Goal: Task Accomplishment & Management: Complete application form

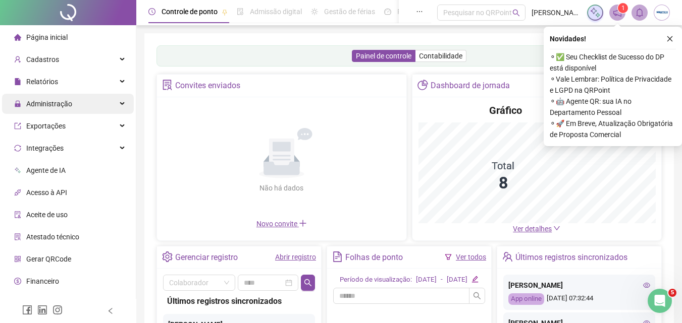
click at [59, 105] on span "Administração" at bounding box center [49, 104] width 46 height 8
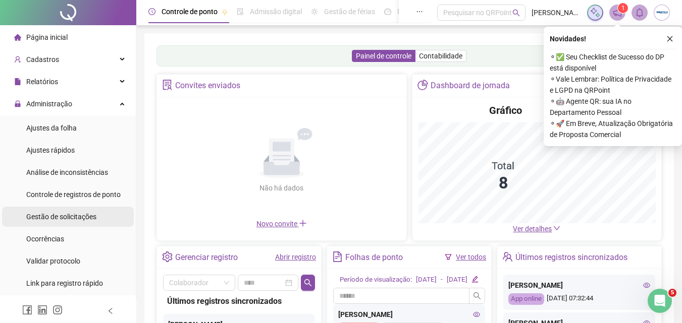
click at [70, 217] on span "Gestão de solicitações" at bounding box center [61, 217] width 70 height 8
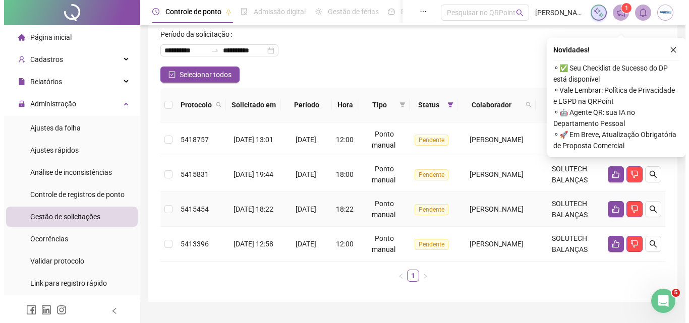
scroll to position [73, 0]
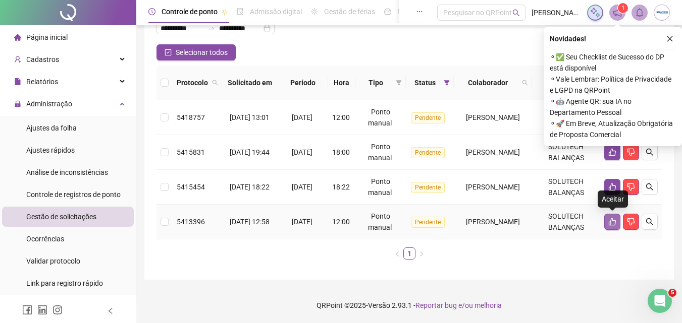
click at [604, 220] on button "button" at bounding box center [612, 222] width 16 height 16
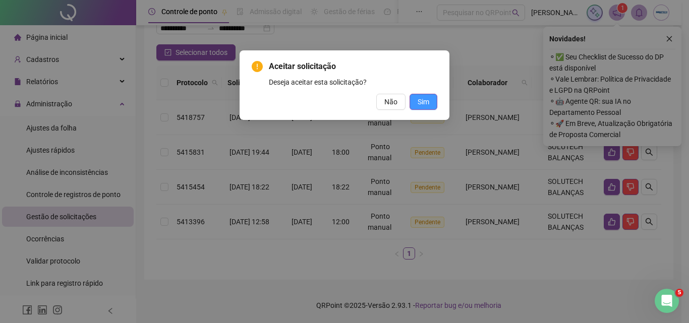
click at [421, 101] on span "Sim" at bounding box center [424, 101] width 12 height 11
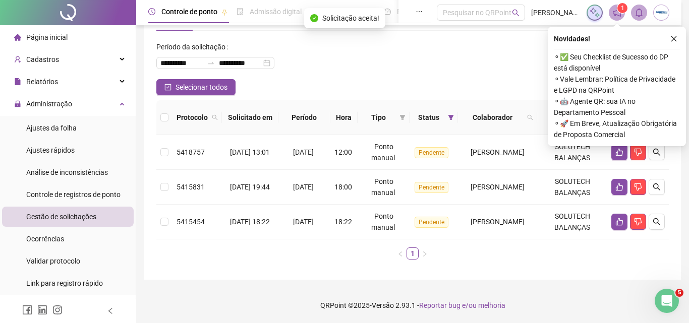
scroll to position [38, 0]
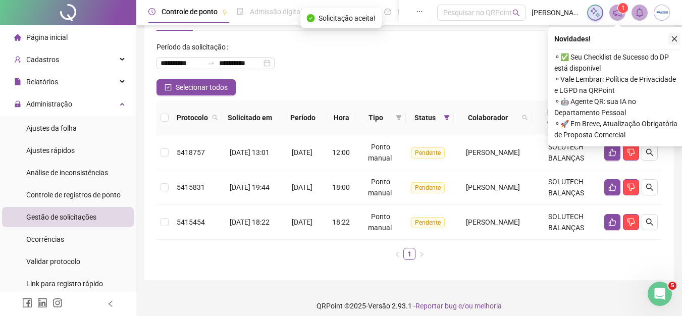
click at [669, 38] on button "button" at bounding box center [674, 39] width 12 height 12
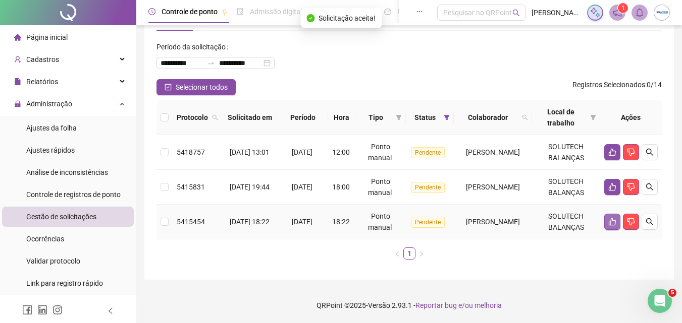
click at [609, 217] on button "button" at bounding box center [612, 222] width 16 height 16
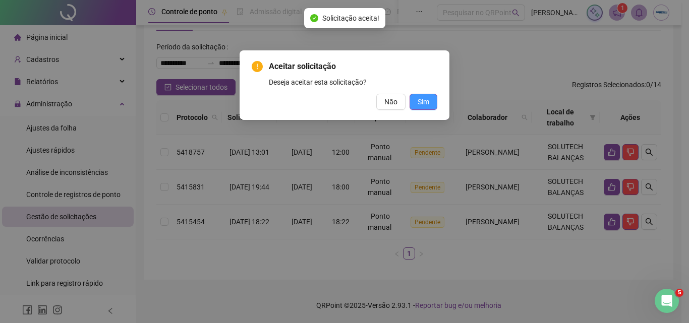
click at [427, 98] on span "Sim" at bounding box center [424, 101] width 12 height 11
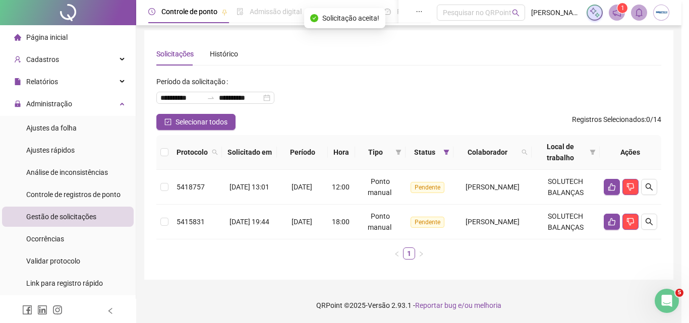
scroll to position [3, 0]
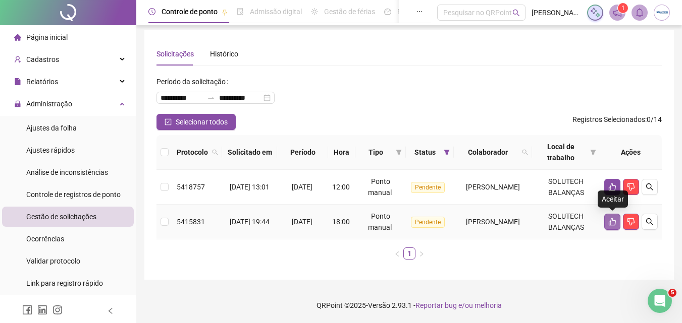
click at [613, 219] on icon "like" at bounding box center [612, 222] width 8 height 8
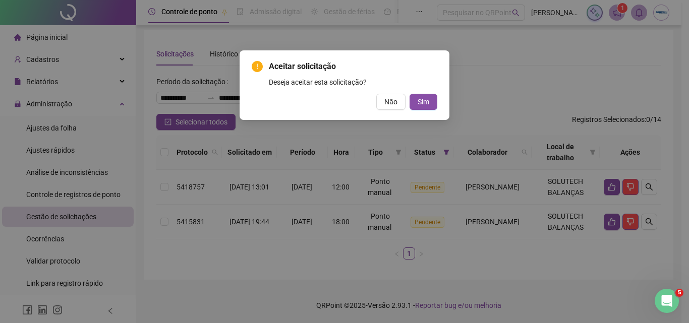
click at [409, 105] on div "Não Sim" at bounding box center [345, 102] width 186 height 16
click at [414, 101] on button "Sim" at bounding box center [424, 102] width 28 height 16
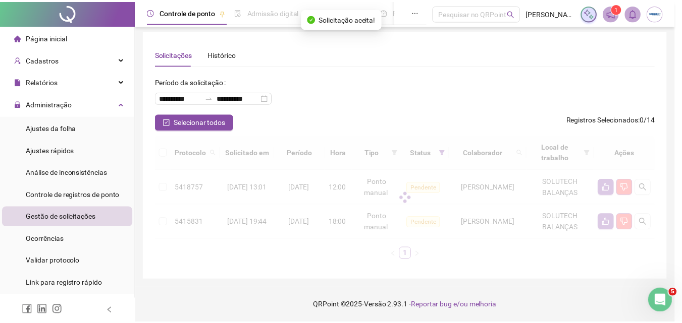
scroll to position [0, 0]
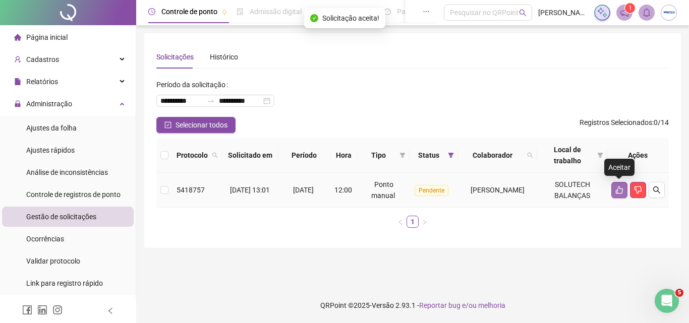
click at [614, 190] on button "button" at bounding box center [619, 190] width 16 height 16
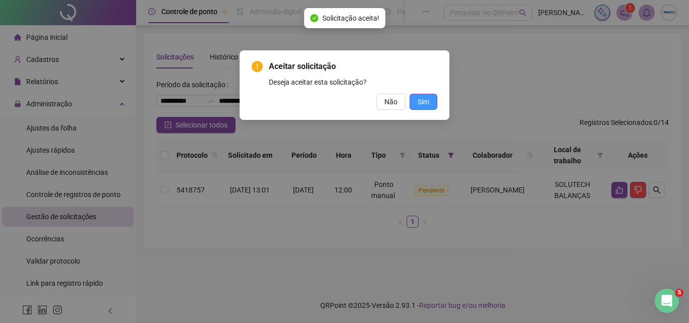
click at [425, 103] on span "Sim" at bounding box center [424, 101] width 12 height 11
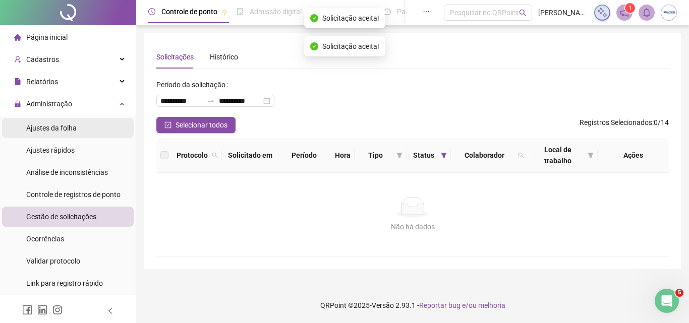
click at [41, 125] on span "Ajustes da folha" at bounding box center [51, 128] width 50 height 8
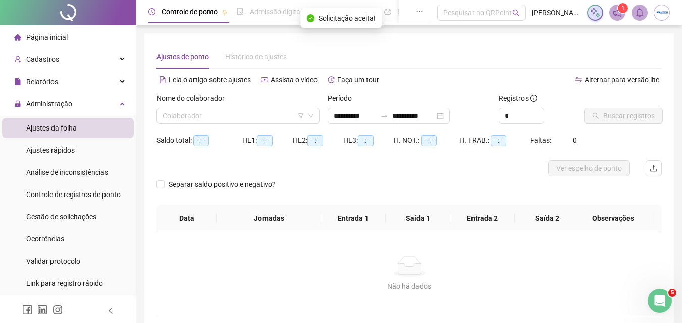
type input "**********"
click at [217, 104] on div "Nome do colaborador" at bounding box center [237, 100] width 163 height 15
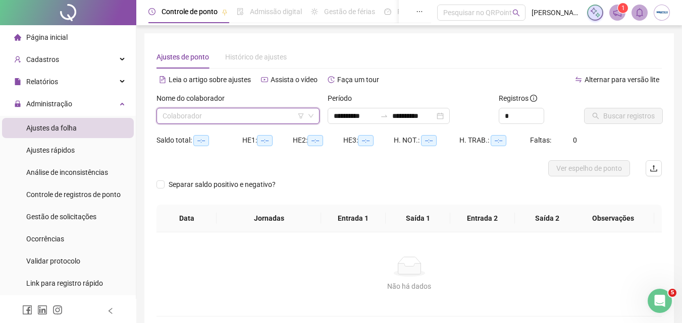
click at [220, 113] on input "search" at bounding box center [233, 115] width 142 height 15
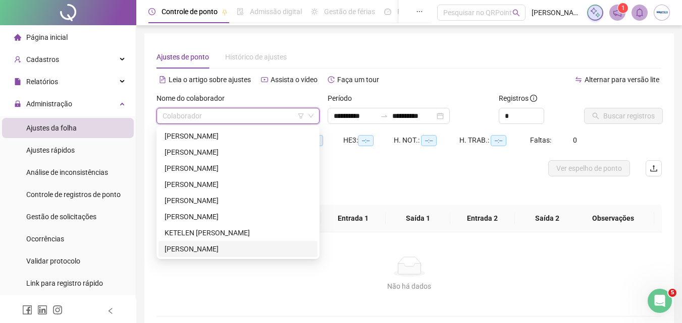
click at [204, 249] on div "MATHEUS XAVIER MAYER" at bounding box center [237, 249] width 147 height 11
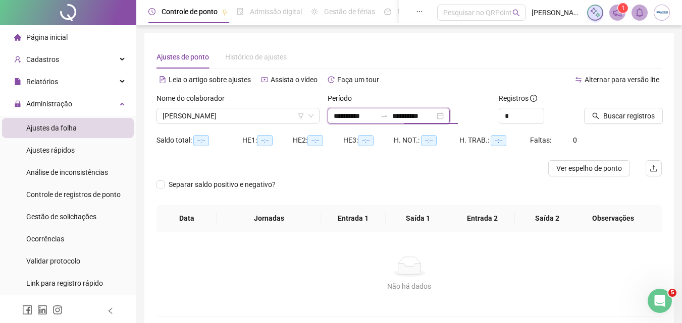
click at [434, 114] on input "**********" at bounding box center [413, 115] width 42 height 11
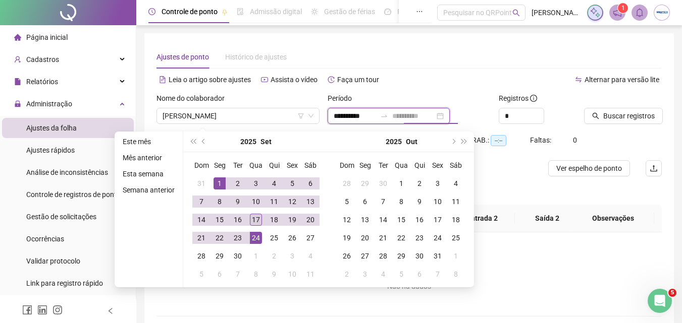
type input "**********"
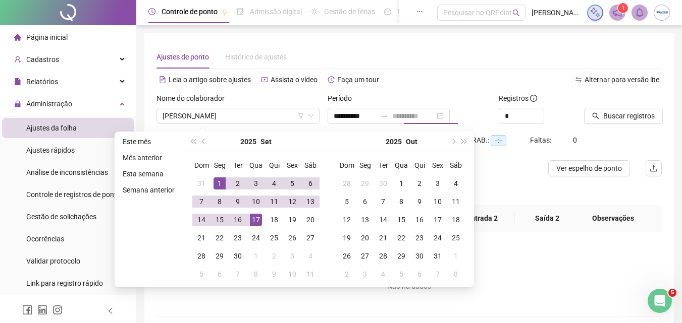
click at [252, 218] on div "17" at bounding box center [256, 220] width 12 height 12
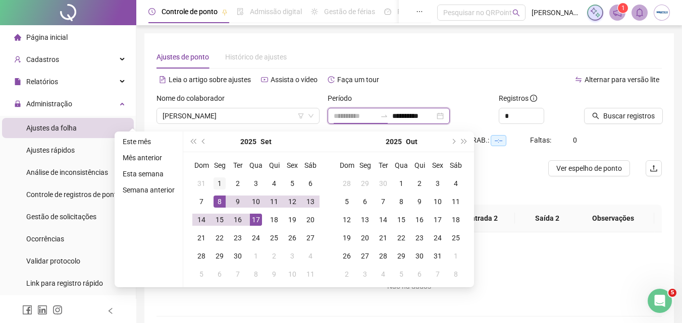
type input "**********"
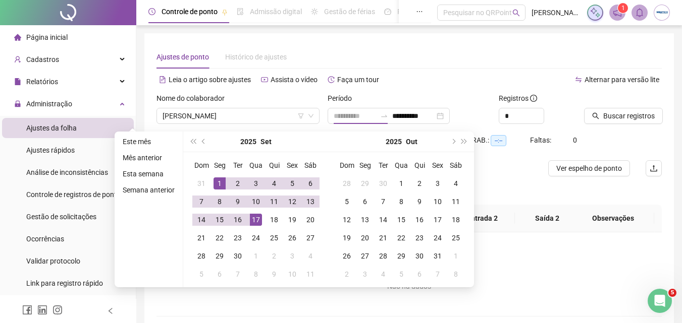
click at [218, 184] on div "1" at bounding box center [219, 184] width 12 height 12
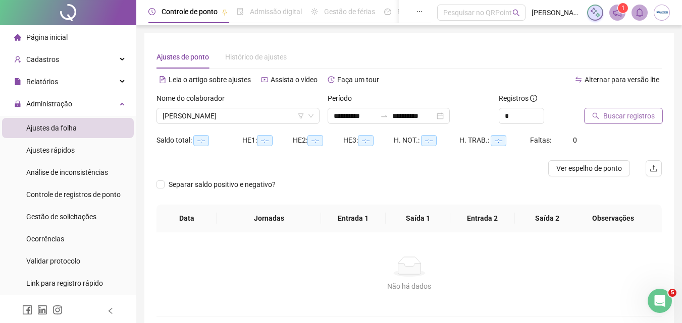
click at [645, 116] on span "Buscar registros" at bounding box center [628, 115] width 51 height 11
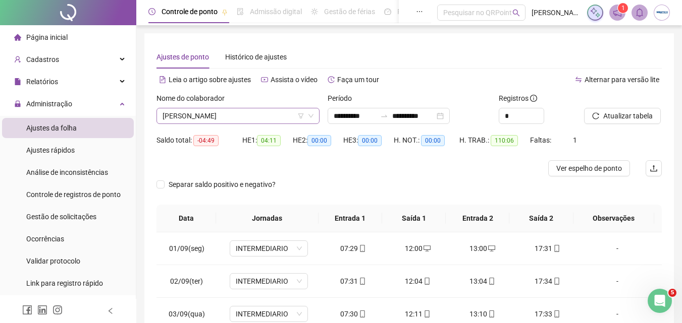
click at [262, 116] on span "MATHEUS XAVIER MAYER" at bounding box center [237, 115] width 151 height 15
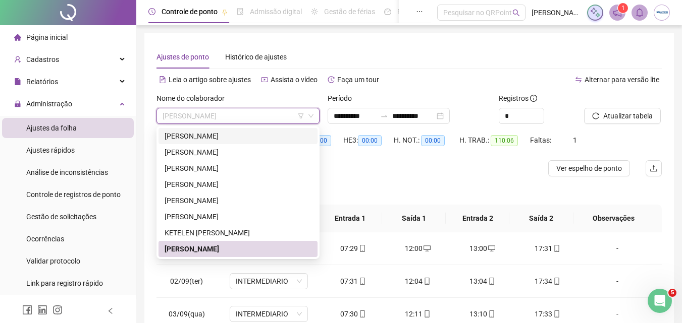
click at [221, 132] on div "ADRIANA TORRES DOS SANTOS" at bounding box center [237, 136] width 147 height 11
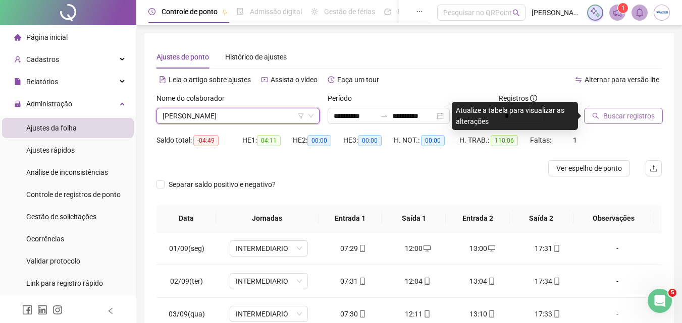
click at [605, 116] on span "Buscar registros" at bounding box center [628, 115] width 51 height 11
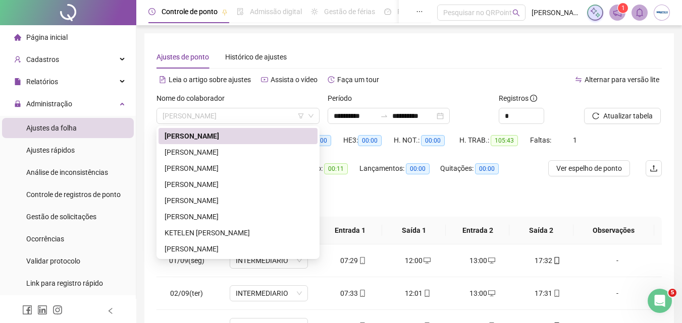
drag, startPoint x: 248, startPoint y: 116, endPoint x: 235, endPoint y: 136, distance: 23.6
click at [248, 117] on span "ADRIANA TORRES DOS SANTOS" at bounding box center [237, 115] width 151 height 15
click at [203, 153] on div "ANA PAULA RODRIGUES DA LUZ" at bounding box center [237, 152] width 147 height 11
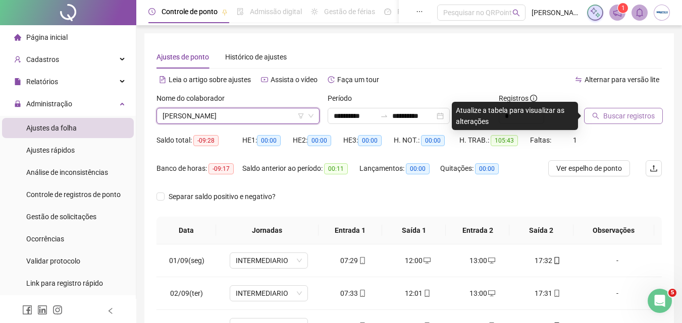
click at [645, 116] on span "Buscar registros" at bounding box center [628, 115] width 51 height 11
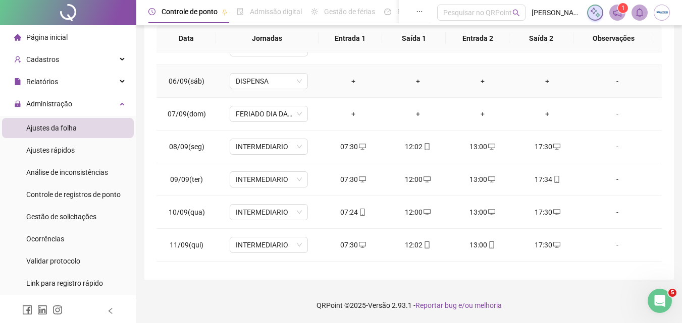
scroll to position [342, 0]
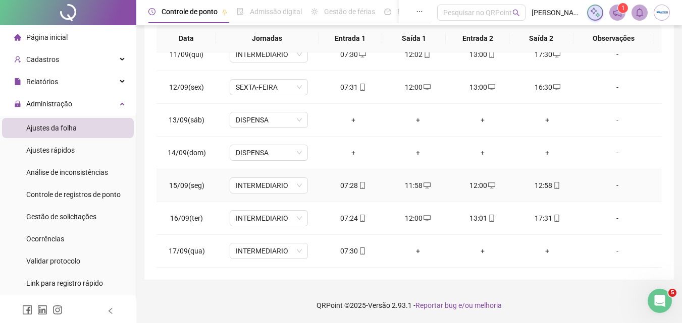
click at [478, 186] on div "12:00" at bounding box center [482, 185] width 48 height 11
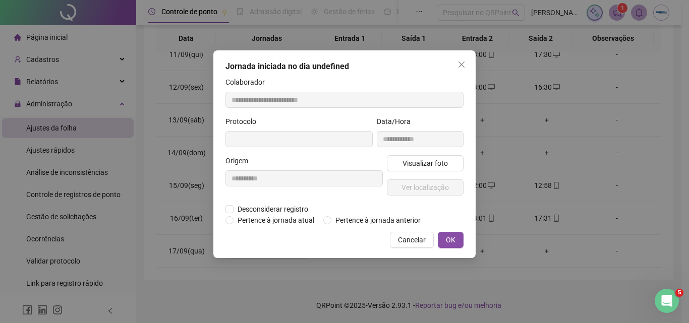
type input "**********"
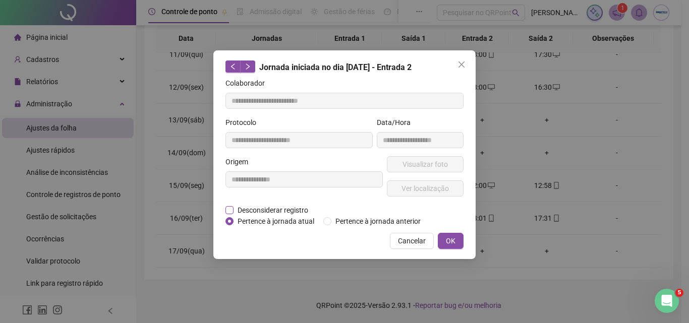
click at [261, 206] on span "Desconsiderar registro" at bounding box center [273, 210] width 79 height 11
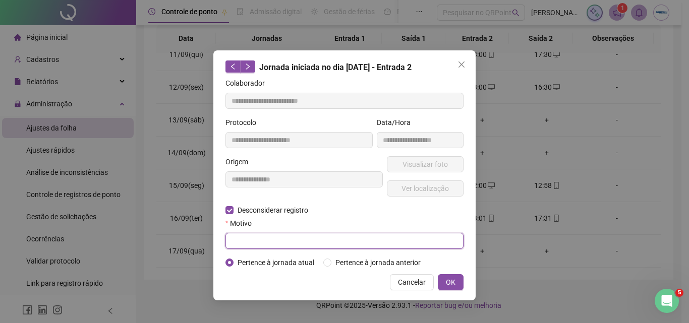
click at [267, 240] on input "text" at bounding box center [344, 241] width 238 height 16
type input "****"
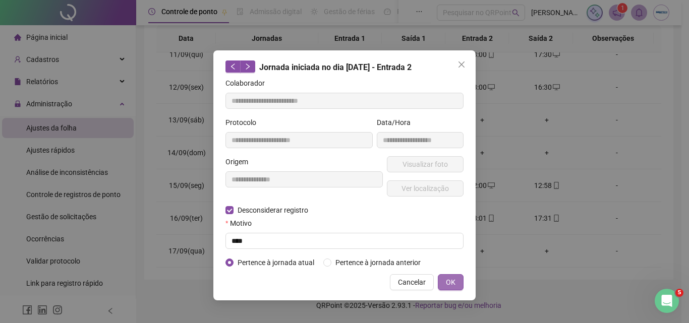
click at [444, 276] on button "OK" at bounding box center [451, 282] width 26 height 16
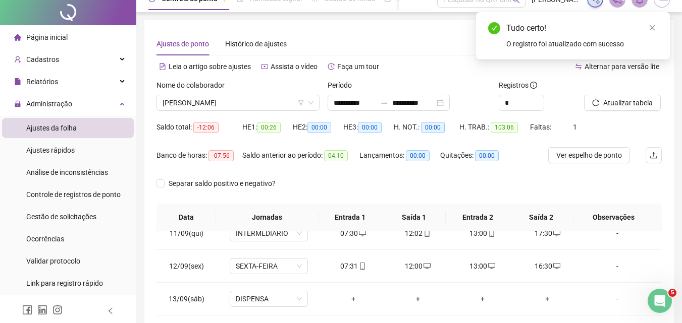
scroll to position [0, 0]
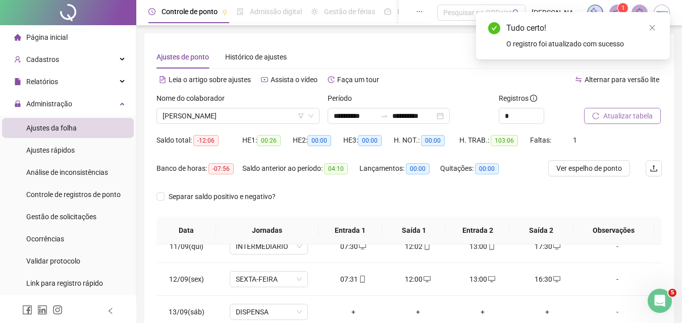
click at [613, 122] on button "Atualizar tabela" at bounding box center [622, 116] width 77 height 16
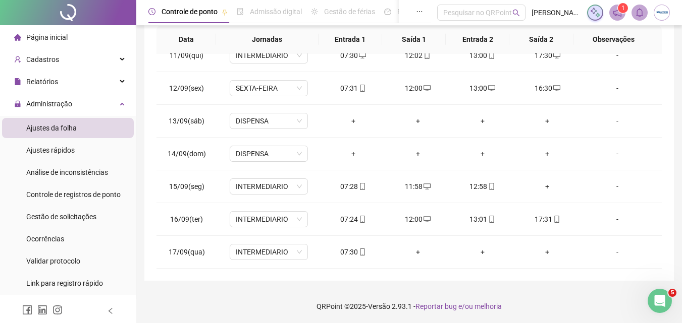
scroll to position [192, 0]
click at [537, 187] on div "+" at bounding box center [547, 185] width 48 height 11
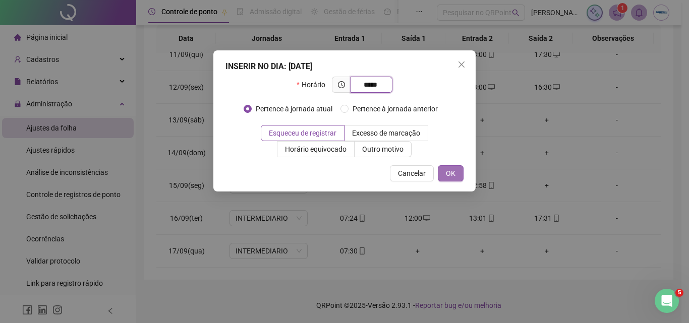
type input "*****"
click at [451, 177] on span "OK" at bounding box center [451, 173] width 10 height 11
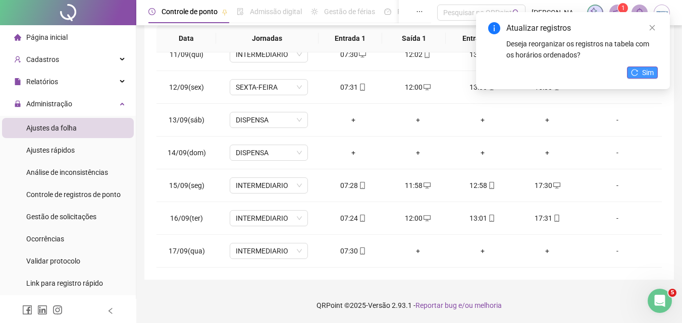
click at [638, 72] on button "Sim" at bounding box center [642, 73] width 31 height 12
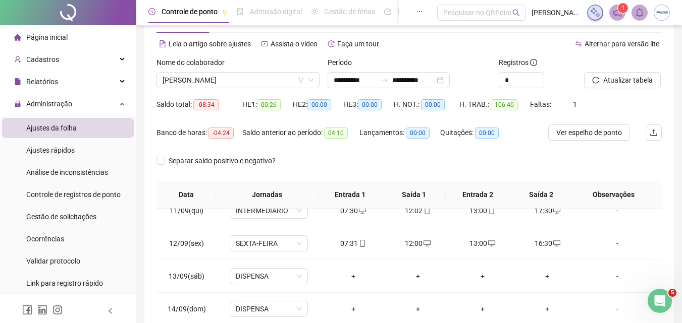
scroll to position [0, 0]
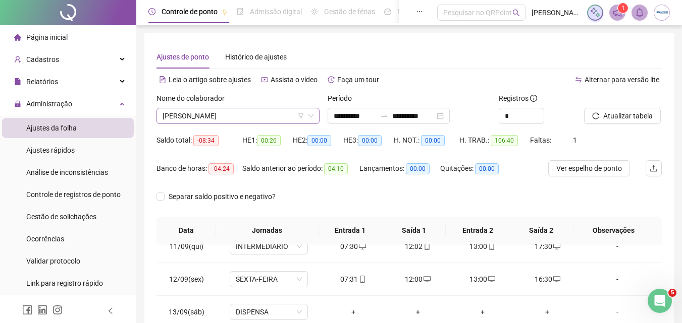
click at [250, 120] on span "ANA PAULA RODRIGUES DA LUZ" at bounding box center [237, 115] width 151 height 15
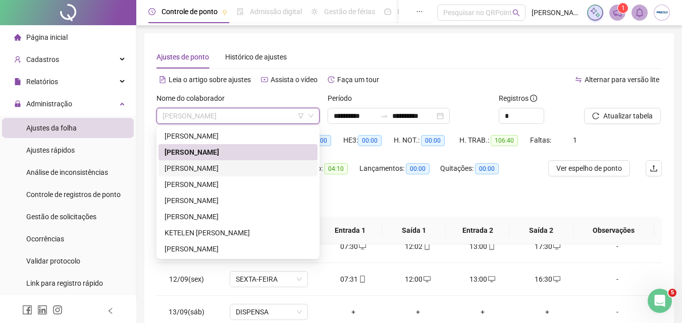
click at [196, 163] on div "FABRICIO FRANCO SOARES" at bounding box center [237, 168] width 147 height 11
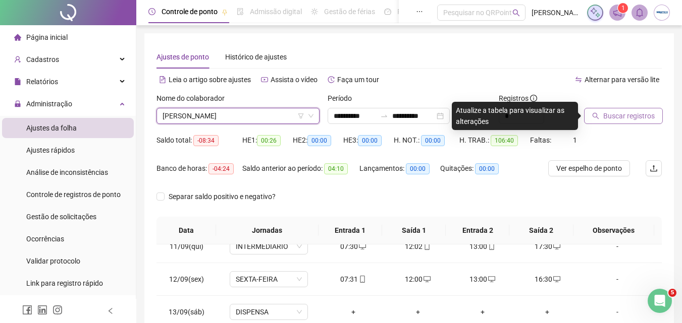
click at [626, 115] on span "Buscar registros" at bounding box center [628, 115] width 51 height 11
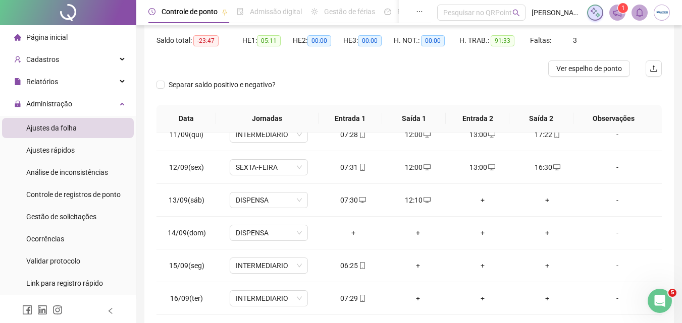
scroll to position [180, 0]
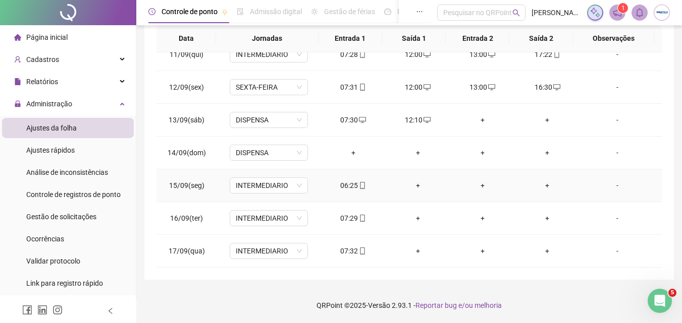
click at [414, 186] on div "+" at bounding box center [417, 185] width 48 height 11
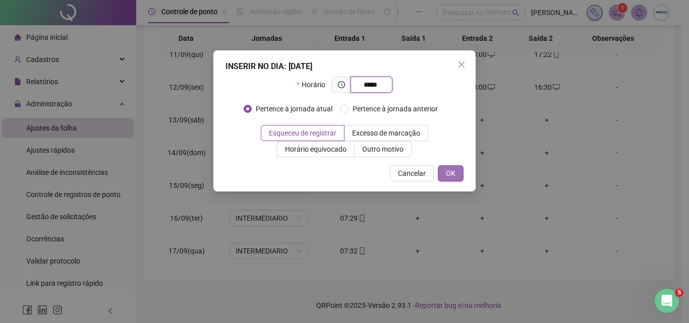
type input "*****"
click at [451, 171] on span "OK" at bounding box center [451, 173] width 10 height 11
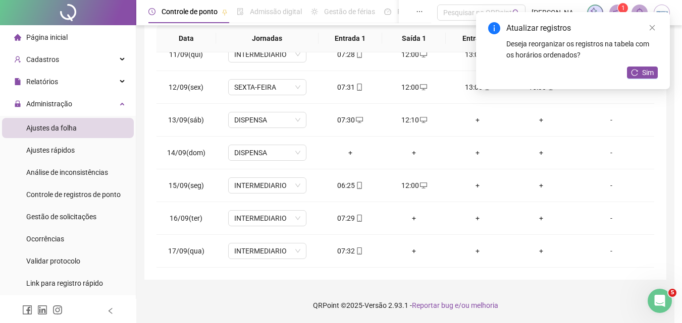
click at [477, 188] on div "+" at bounding box center [477, 185] width 47 height 11
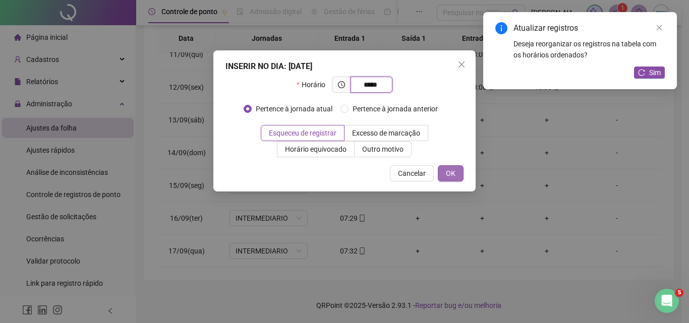
type input "*****"
click at [459, 173] on button "OK" at bounding box center [451, 173] width 26 height 16
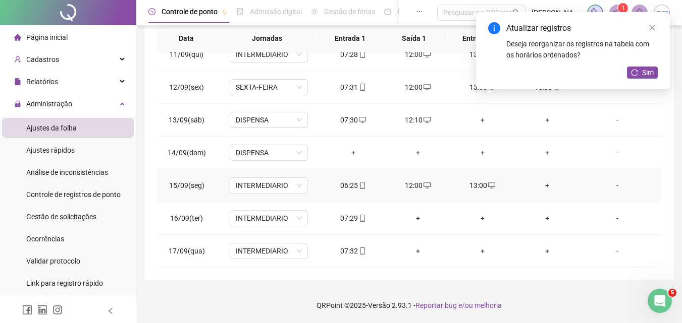
click at [538, 186] on div "+" at bounding box center [547, 185] width 48 height 11
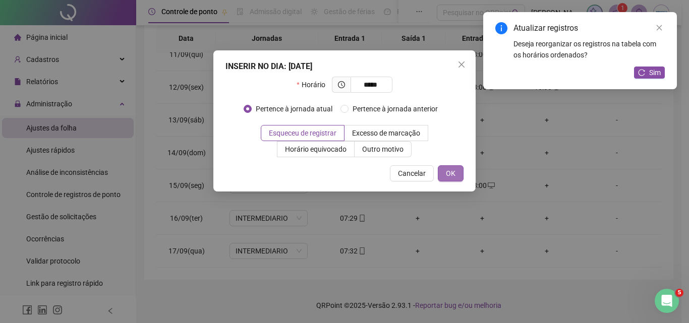
type input "*****"
click at [460, 165] on button "OK" at bounding box center [451, 173] width 26 height 16
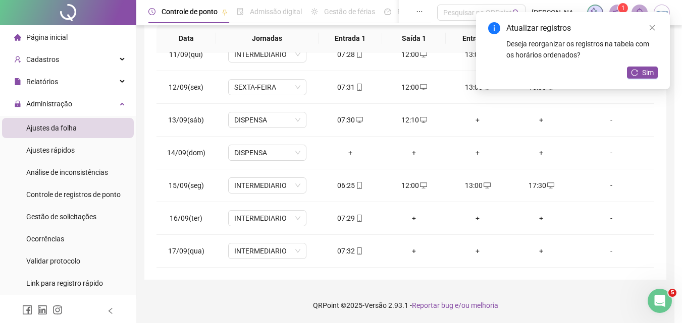
click at [411, 215] on div "+" at bounding box center [413, 218] width 47 height 11
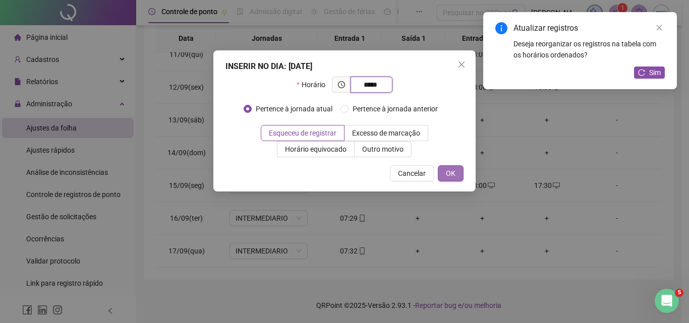
type input "*****"
click at [454, 170] on span "OK" at bounding box center [451, 173] width 10 height 11
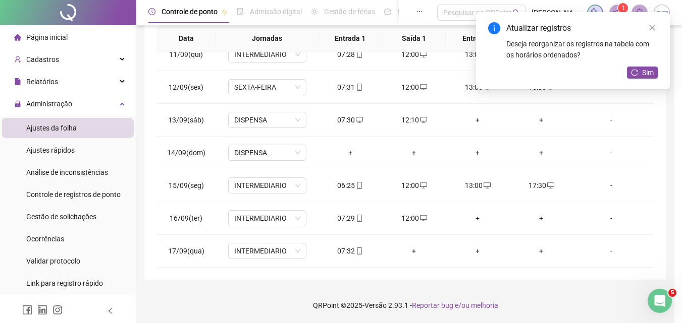
click at [479, 220] on div "+" at bounding box center [477, 218] width 47 height 11
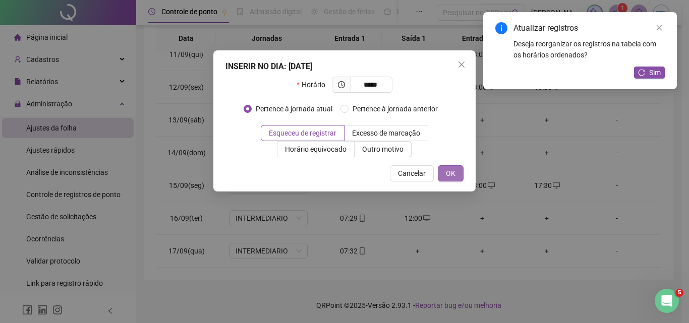
type input "*****"
click at [444, 169] on button "OK" at bounding box center [451, 173] width 26 height 16
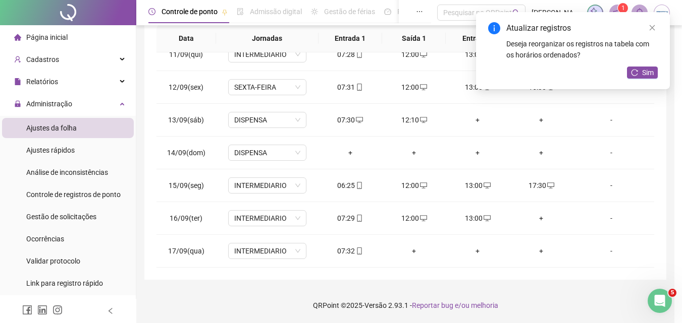
click at [540, 216] on div "+" at bounding box center [540, 218] width 47 height 11
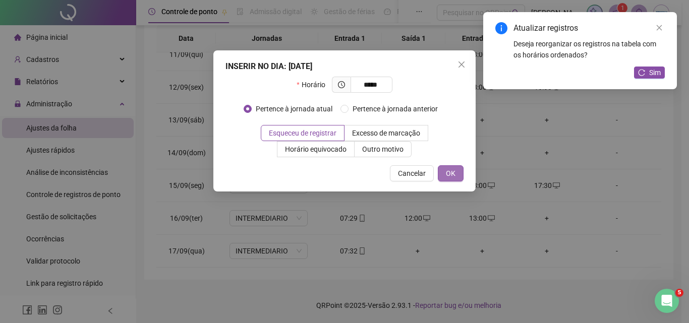
type input "*****"
click at [446, 175] on span "OK" at bounding box center [451, 173] width 10 height 11
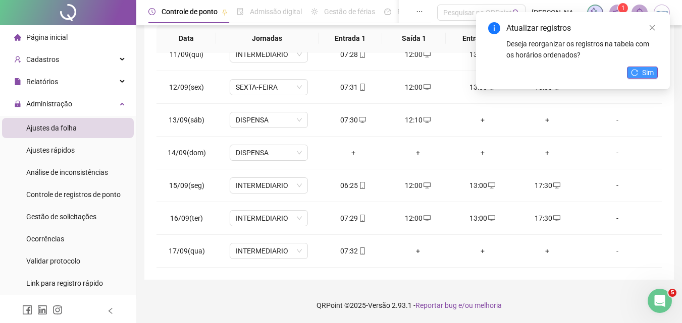
click at [632, 74] on icon "reload" at bounding box center [634, 72] width 7 height 7
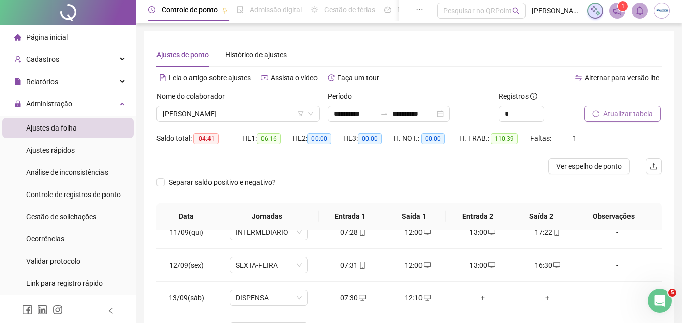
scroll to position [0, 0]
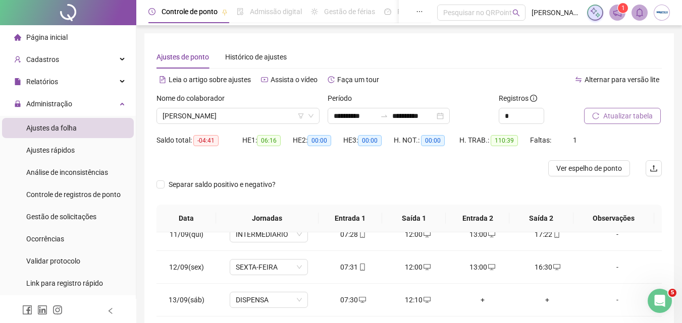
click at [251, 124] on div "Nome do colaborador FABRICIO FRANCO SOARES" at bounding box center [237, 112] width 171 height 39
click at [251, 116] on span "FABRICIO FRANCO SOARES" at bounding box center [237, 115] width 151 height 15
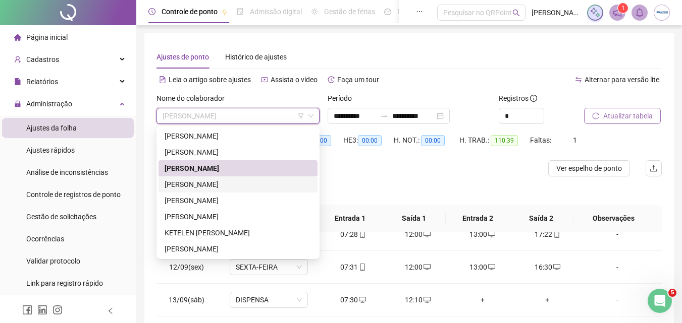
click at [235, 181] on div "ISMAEL MOISES DE LIMA" at bounding box center [237, 184] width 147 height 11
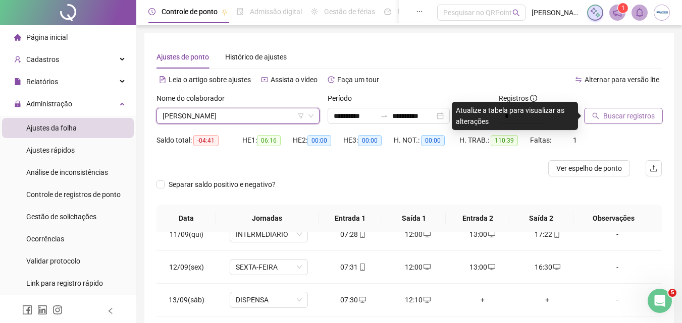
click at [654, 111] on button "Buscar registros" at bounding box center [623, 116] width 79 height 16
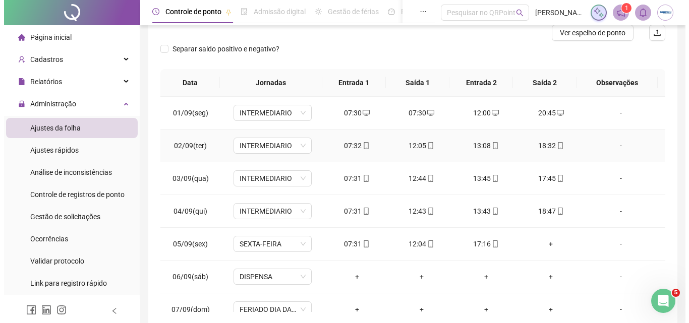
scroll to position [130, 0]
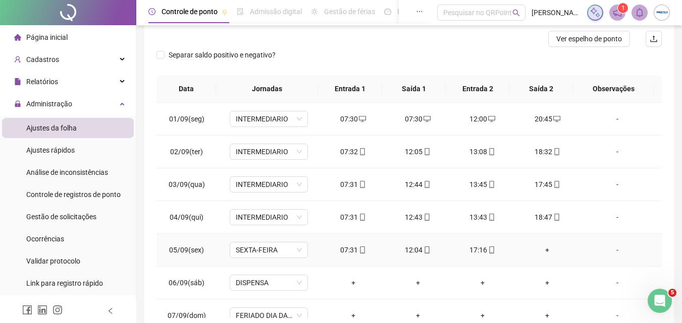
click at [543, 248] on div "+" at bounding box center [547, 250] width 48 height 11
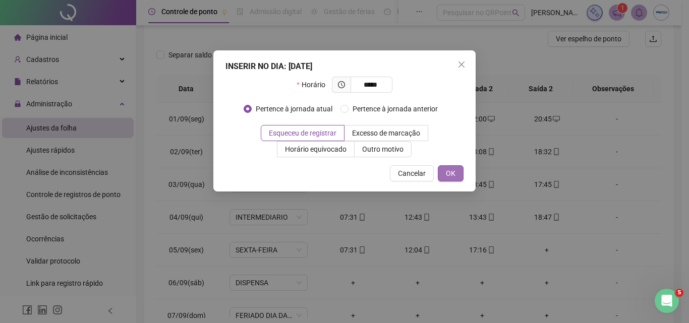
type input "*****"
click at [453, 178] on span "OK" at bounding box center [451, 173] width 10 height 11
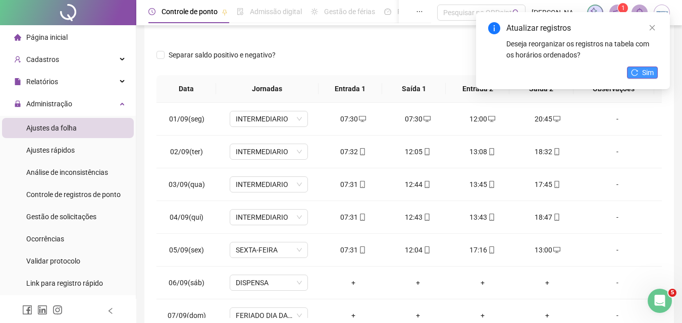
click at [647, 70] on span "Sim" at bounding box center [648, 72] width 12 height 11
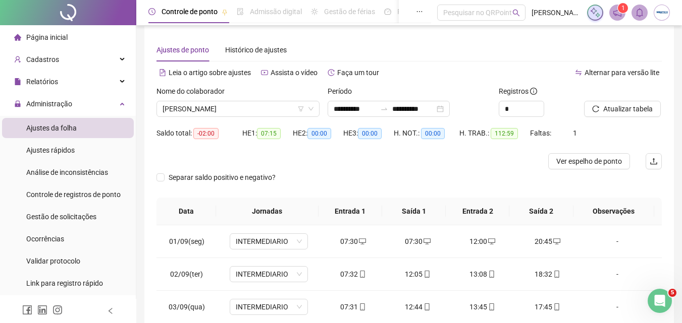
scroll to position [0, 0]
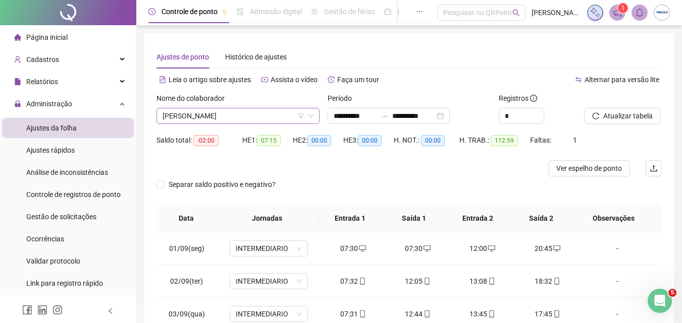
click at [278, 119] on span "ISMAEL MOISES DE LIMA" at bounding box center [237, 115] width 151 height 15
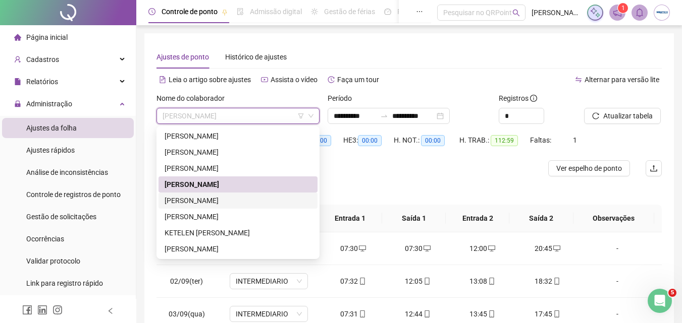
click at [237, 200] on div "JADER SANTOS RODRIGUES" at bounding box center [237, 200] width 147 height 11
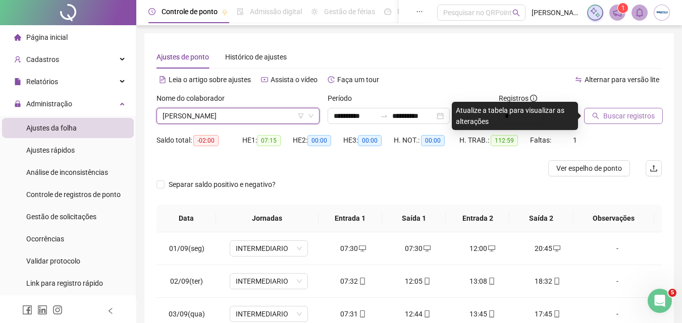
click at [632, 124] on button "Buscar registros" at bounding box center [623, 116] width 79 height 16
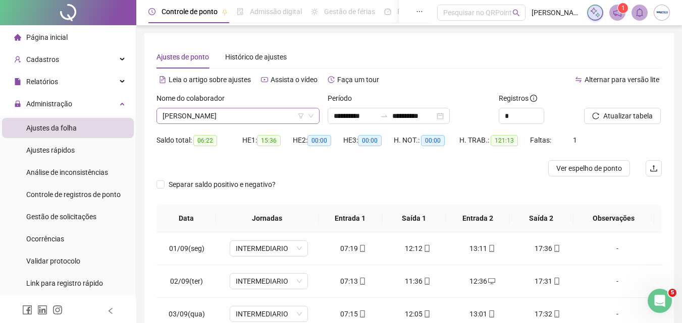
click at [216, 111] on span "JADER SANTOS RODRIGUES" at bounding box center [237, 115] width 151 height 15
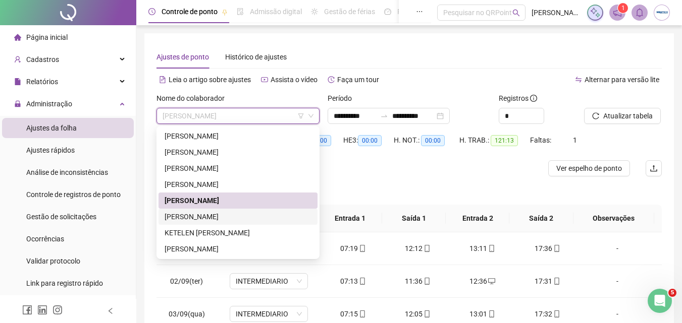
click at [220, 213] on div "JULLY VITORIA MARTINS DE SOUZA" at bounding box center [237, 216] width 147 height 11
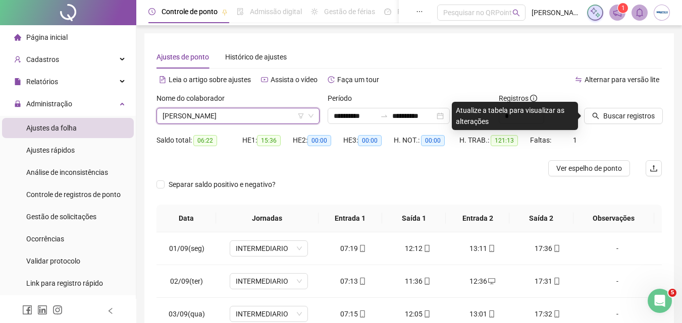
click at [643, 129] on div "Buscar registros" at bounding box center [623, 112] width 86 height 39
click at [641, 119] on span "Buscar registros" at bounding box center [628, 115] width 51 height 11
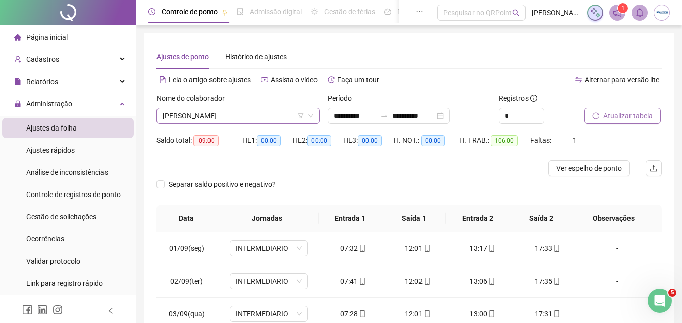
click at [243, 120] on span "JULLY VITORIA MARTINS DE SOUZA" at bounding box center [237, 115] width 151 height 15
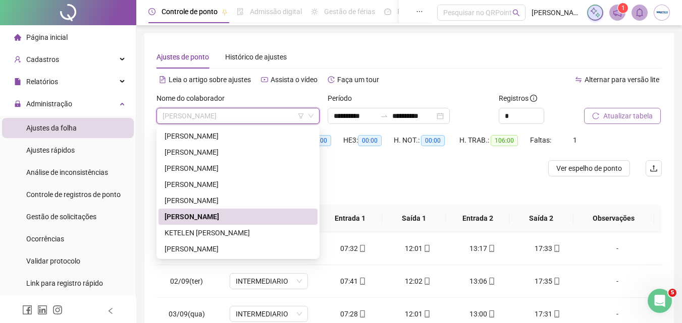
click at [201, 231] on div "KETELEN EDUARDA FERNANDES CARDOSO" at bounding box center [237, 233] width 147 height 11
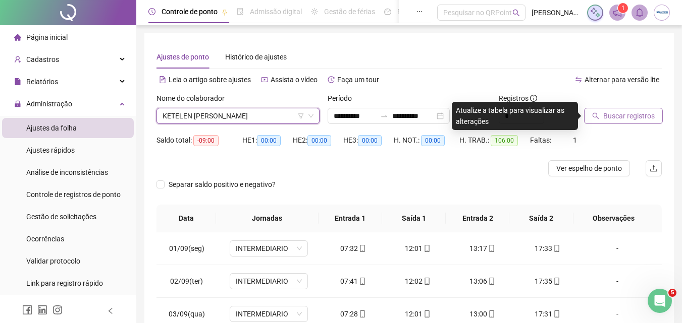
click at [610, 113] on span "Buscar registros" at bounding box center [628, 115] width 51 height 11
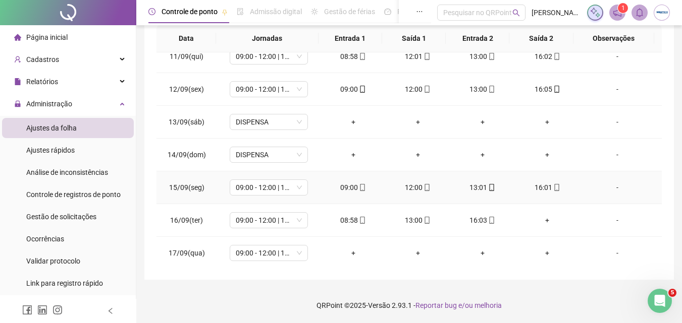
scroll to position [309, 0]
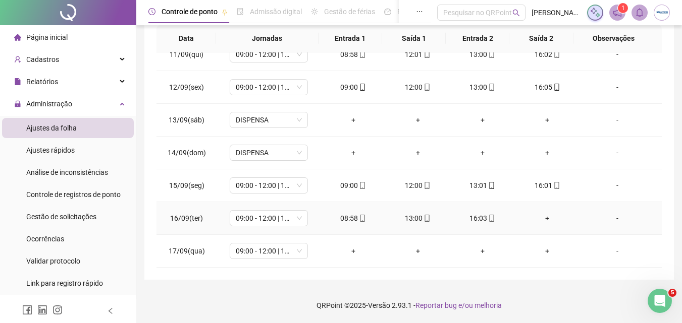
click at [542, 220] on div "+" at bounding box center [547, 218] width 48 height 11
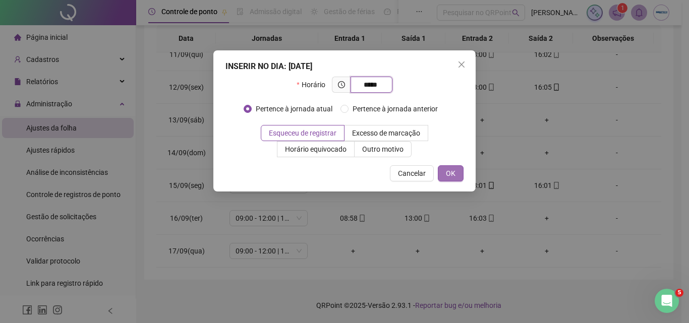
type input "*****"
click at [454, 176] on span "OK" at bounding box center [451, 173] width 10 height 11
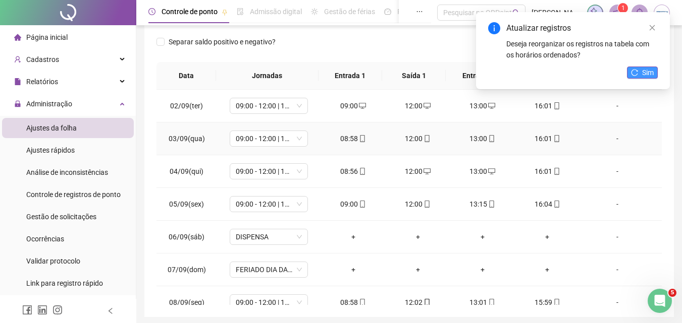
scroll to position [130, 0]
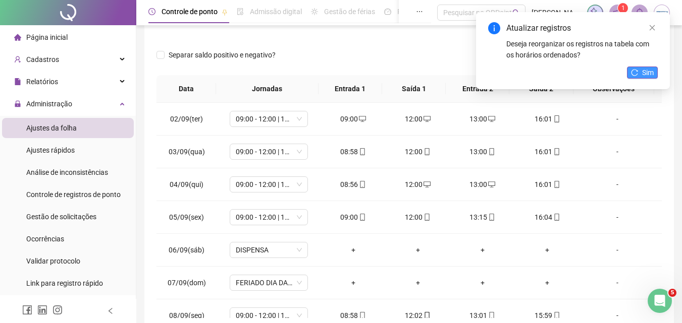
click at [637, 75] on icon "reload" at bounding box center [634, 72] width 7 height 7
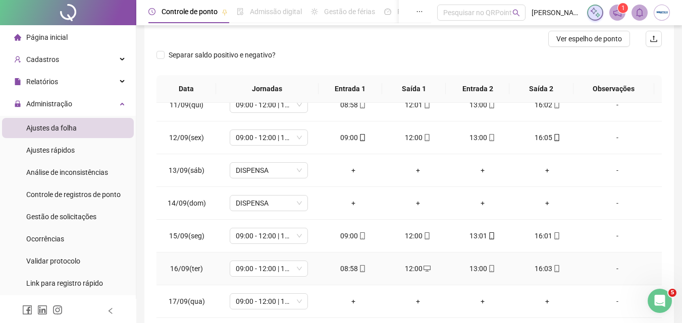
scroll to position [180, 0]
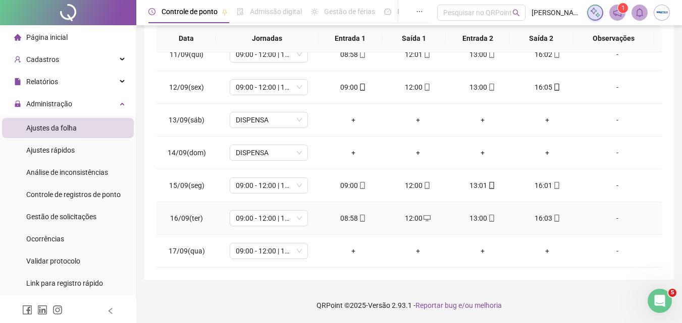
click at [361, 217] on icon "mobile" at bounding box center [362, 218] width 7 height 7
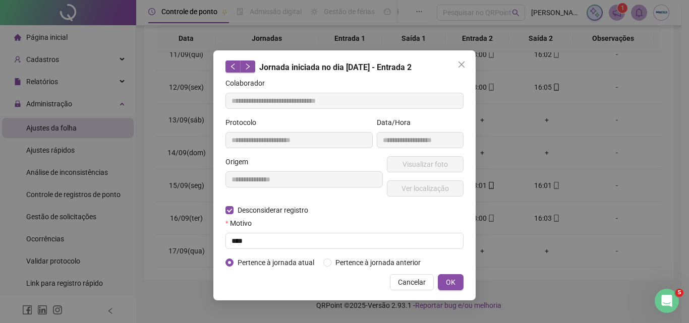
type input "**********"
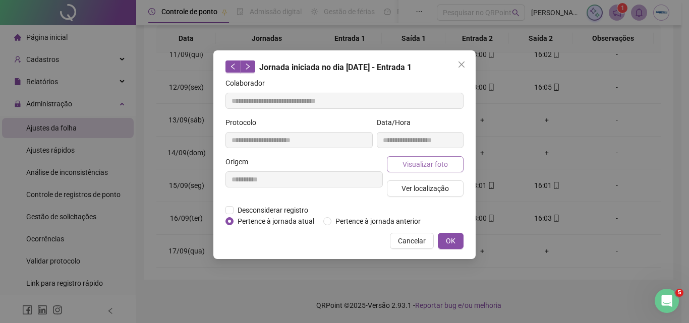
click at [436, 161] on span "Visualizar foto" at bounding box center [425, 164] width 45 height 11
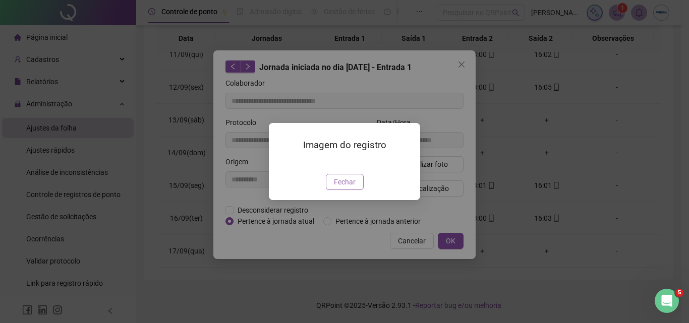
click at [342, 188] on span "Fechar" at bounding box center [345, 182] width 22 height 11
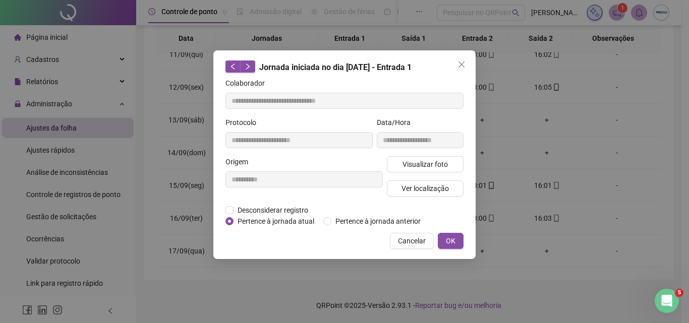
drag, startPoint x: 430, startPoint y: 242, endPoint x: 515, endPoint y: 241, distance: 84.8
click at [429, 242] on button "Cancelar" at bounding box center [412, 241] width 44 height 16
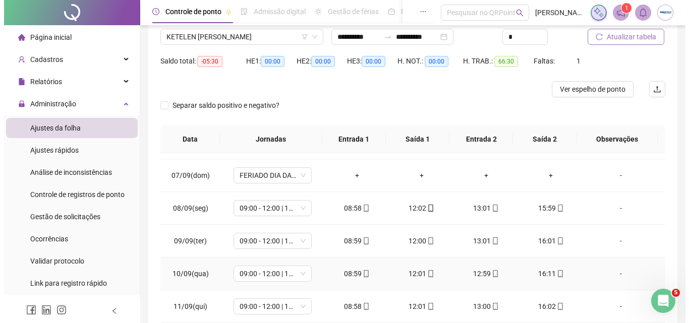
scroll to position [208, 0]
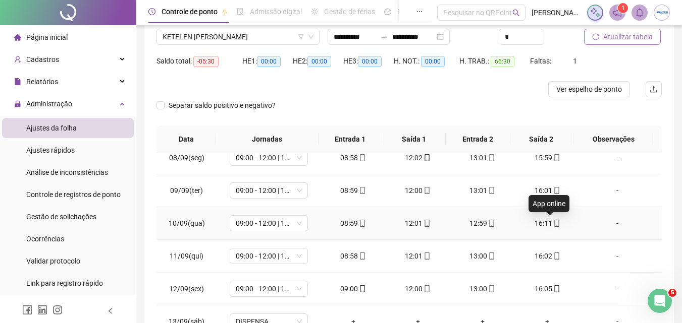
click at [553, 224] on icon "mobile" at bounding box center [556, 223] width 7 height 7
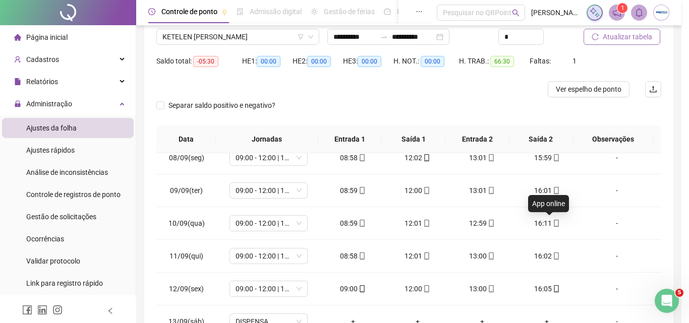
type input "**********"
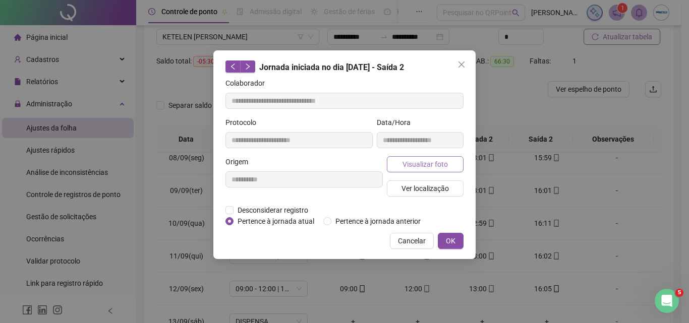
click at [419, 160] on span "Visualizar foto" at bounding box center [425, 164] width 45 height 11
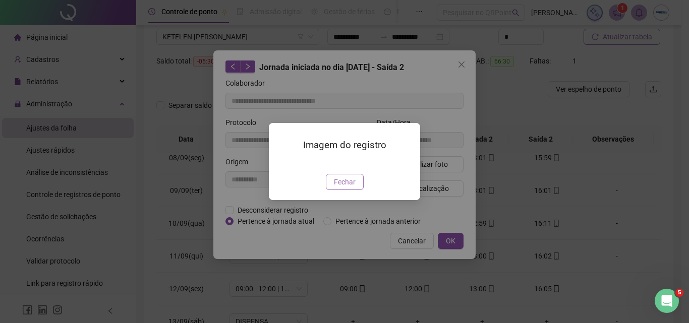
click at [352, 188] on span "Fechar" at bounding box center [345, 182] width 22 height 11
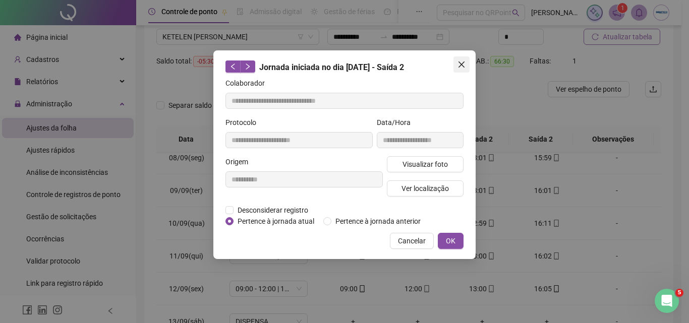
click at [459, 71] on button "Close" at bounding box center [462, 64] width 16 height 16
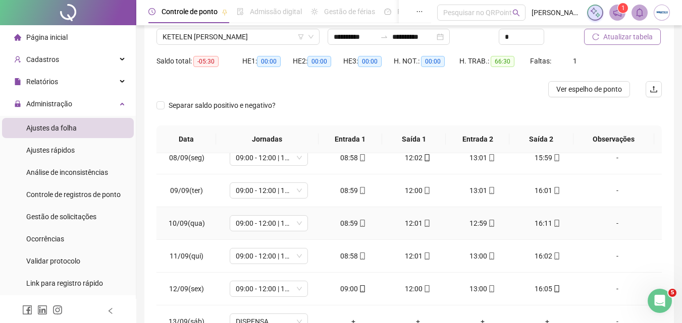
click at [551, 218] on div "16:11" at bounding box center [547, 223] width 48 height 11
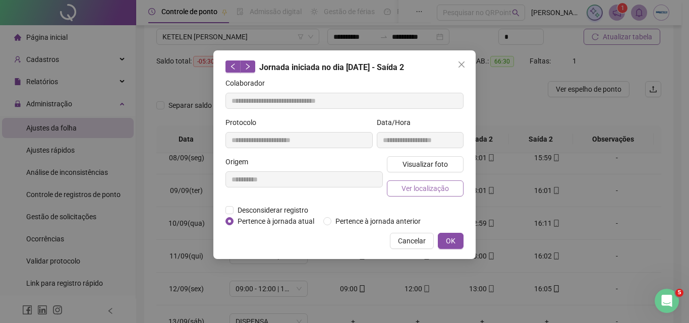
click at [419, 194] on button "Ver localização" at bounding box center [425, 189] width 77 height 16
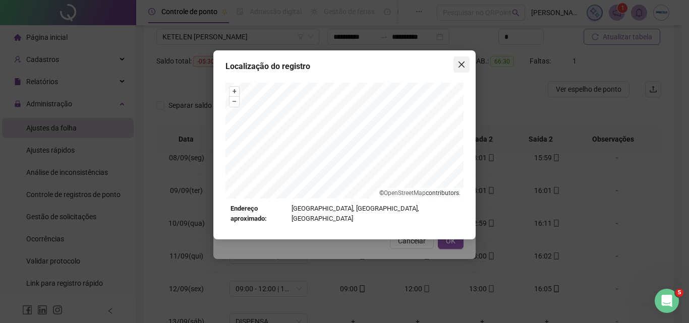
click at [465, 59] on button "Close" at bounding box center [462, 64] width 16 height 16
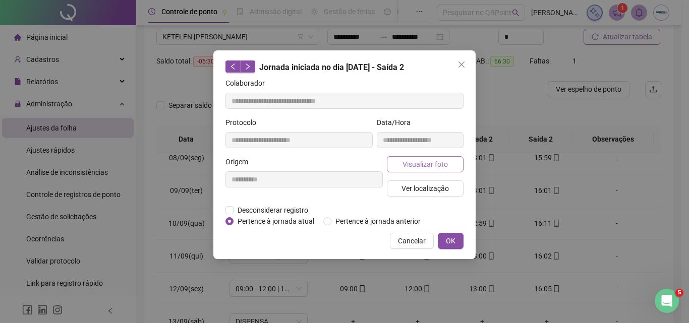
click at [437, 169] on span "Visualizar foto" at bounding box center [425, 164] width 45 height 11
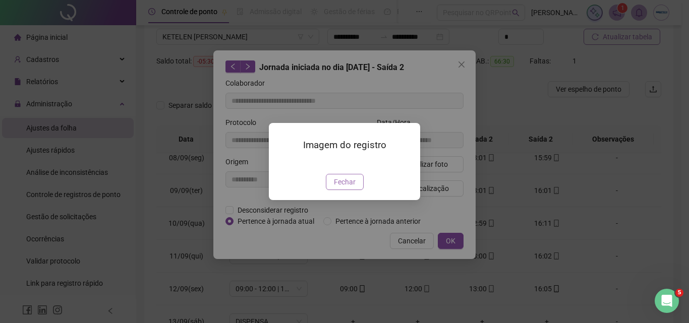
click at [343, 188] on span "Fechar" at bounding box center [345, 182] width 22 height 11
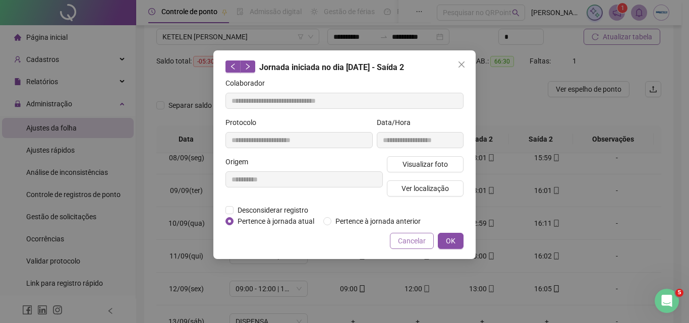
click at [404, 240] on span "Cancelar" at bounding box center [412, 241] width 28 height 11
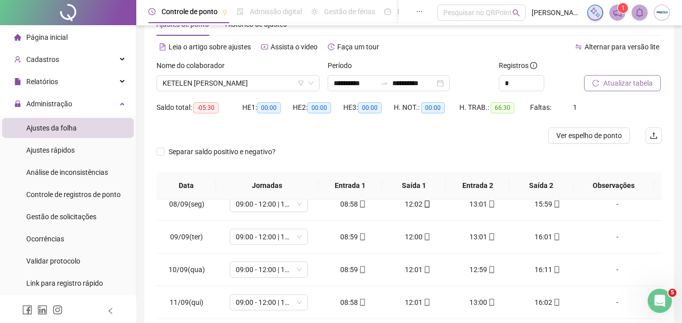
scroll to position [0, 0]
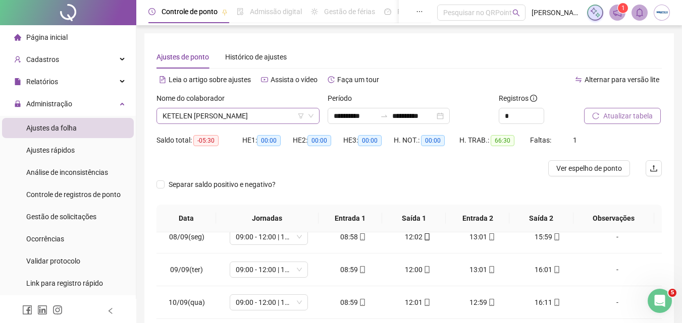
click at [271, 115] on span "KETELEN EDUARDA FERNANDES CARDOSO" at bounding box center [237, 115] width 151 height 15
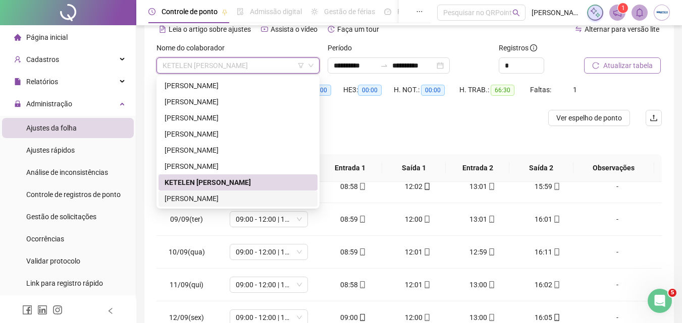
click at [246, 198] on div "MATHEUS XAVIER MAYER" at bounding box center [237, 198] width 147 height 11
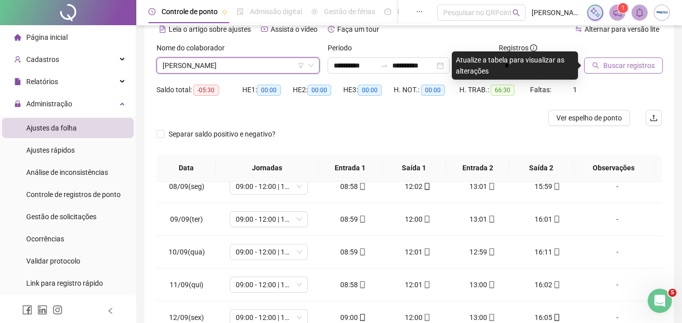
click at [590, 65] on button "Buscar registros" at bounding box center [623, 66] width 79 height 16
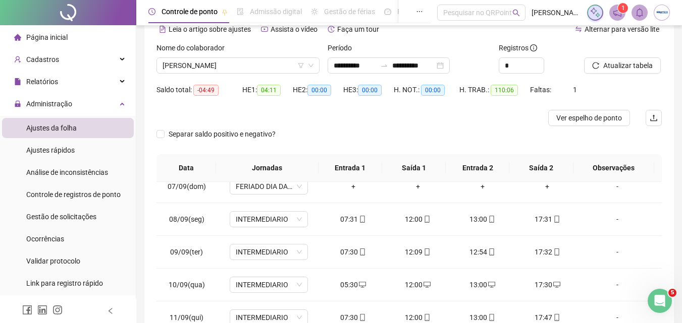
click at [90, 42] on li "Página inicial" at bounding box center [68, 37] width 132 height 20
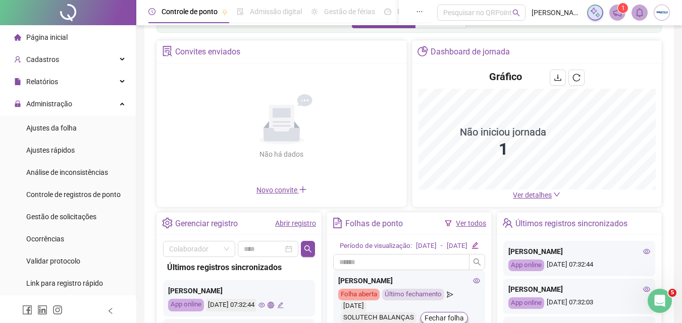
scroll to position [50, 0]
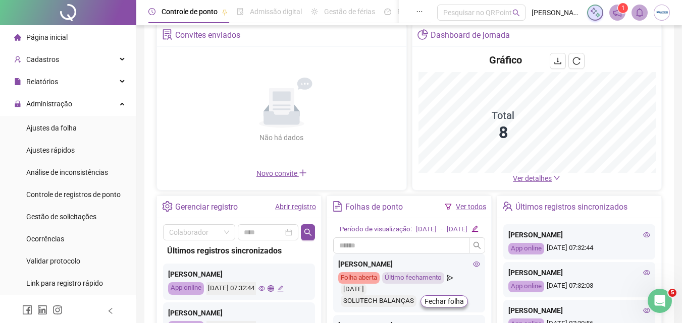
click at [549, 186] on div "Gráfico Total 8 Ver detalhes" at bounding box center [536, 118] width 249 height 143
click at [544, 183] on span "Ver detalhes" at bounding box center [532, 179] width 39 height 8
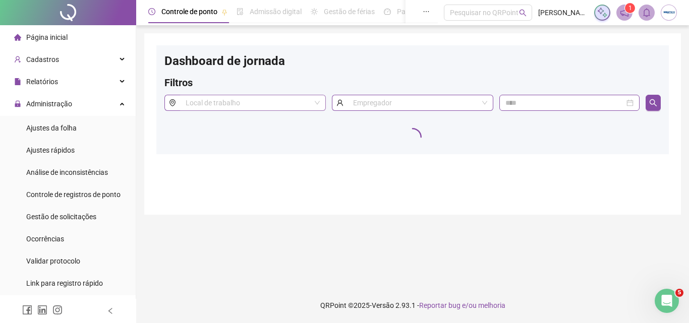
click at [297, 99] on input "search" at bounding box center [248, 102] width 125 height 15
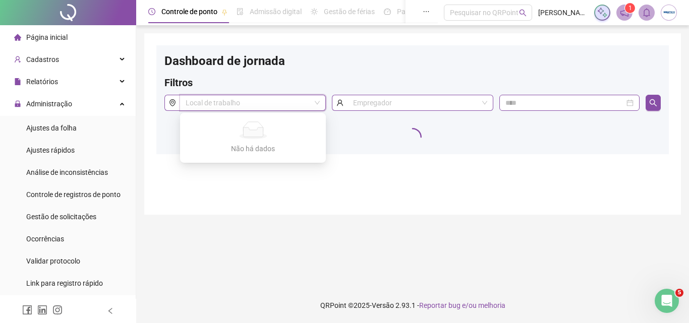
click at [297, 99] on input "search" at bounding box center [248, 102] width 125 height 15
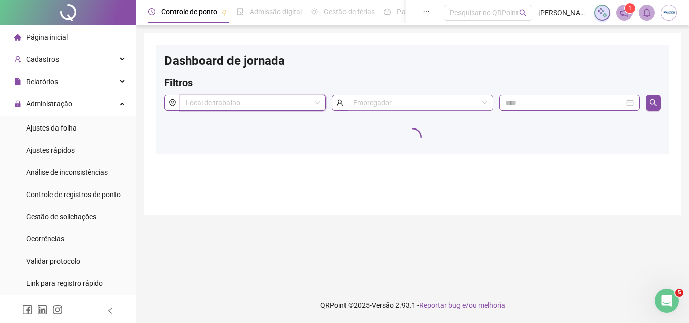
click at [393, 109] on input "search" at bounding box center [415, 102] width 125 height 15
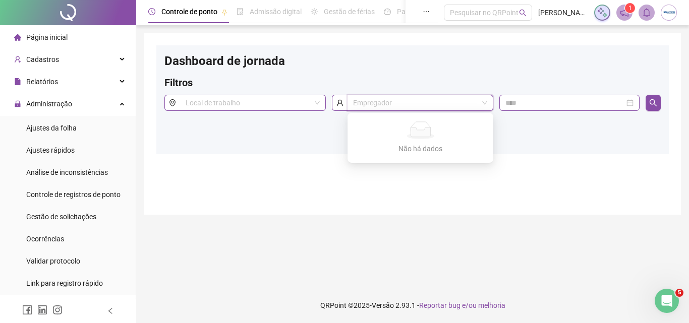
click at [393, 109] on input "search" at bounding box center [415, 102] width 125 height 15
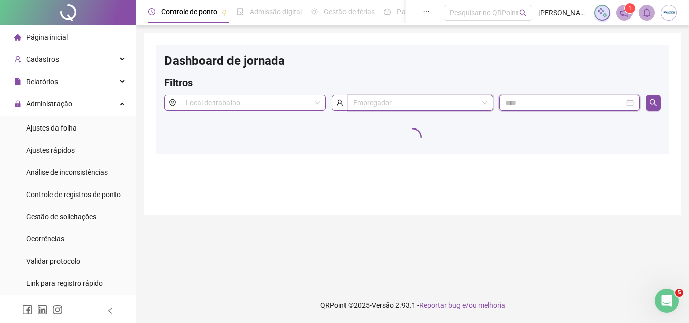
click at [530, 106] on input at bounding box center [565, 102] width 120 height 11
click at [89, 43] on li "Página inicial" at bounding box center [68, 37] width 132 height 20
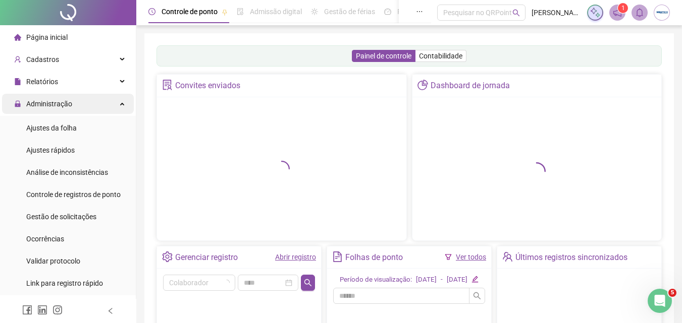
click at [87, 86] on div "Relatórios" at bounding box center [68, 82] width 132 height 20
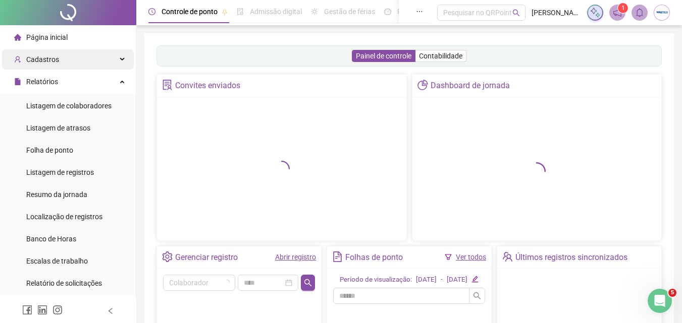
click at [92, 61] on div "Cadastros" at bounding box center [68, 59] width 132 height 20
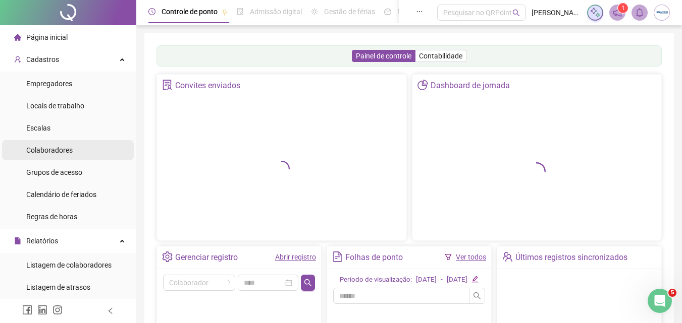
click at [50, 151] on span "Colaboradores" at bounding box center [49, 150] width 46 height 8
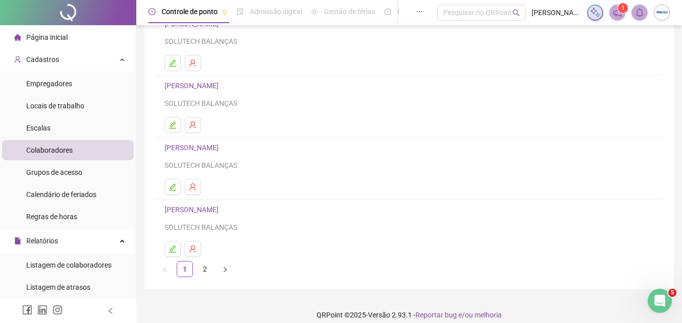
scroll to position [164, 0]
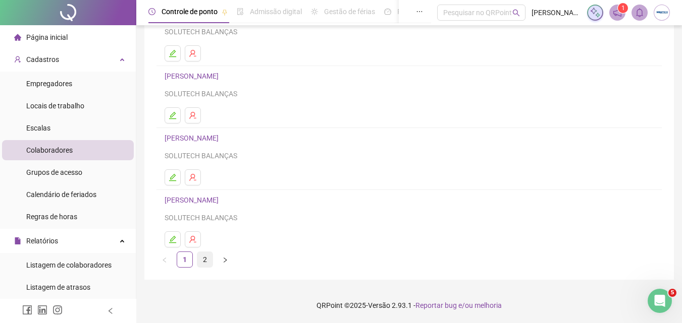
click at [204, 263] on link "2" at bounding box center [204, 259] width 15 height 15
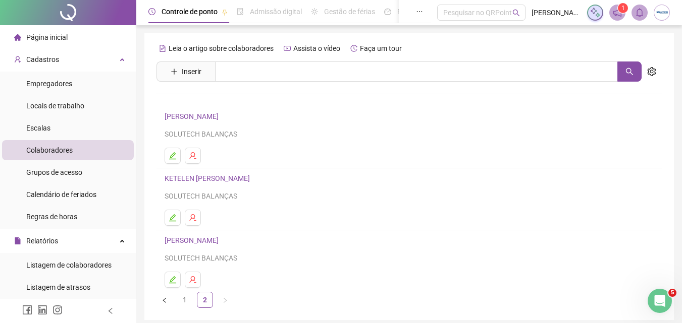
scroll to position [40, 0]
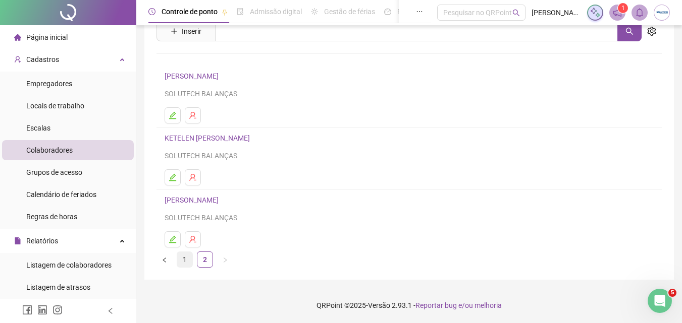
click at [190, 257] on link "1" at bounding box center [184, 259] width 15 height 15
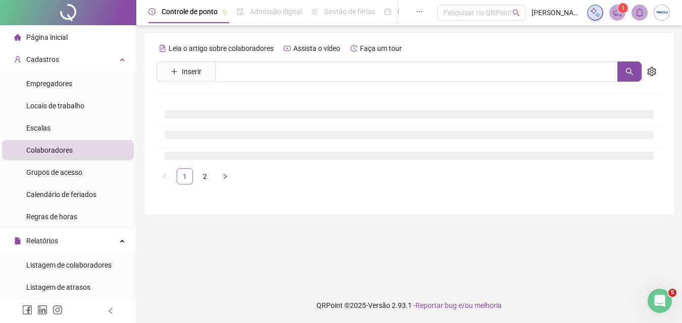
scroll to position [0, 0]
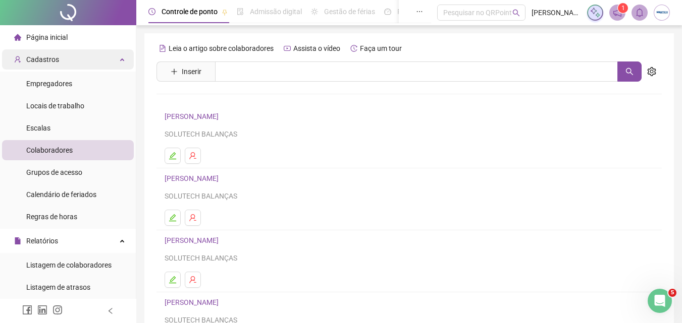
click at [88, 62] on div "Cadastros" at bounding box center [68, 59] width 132 height 20
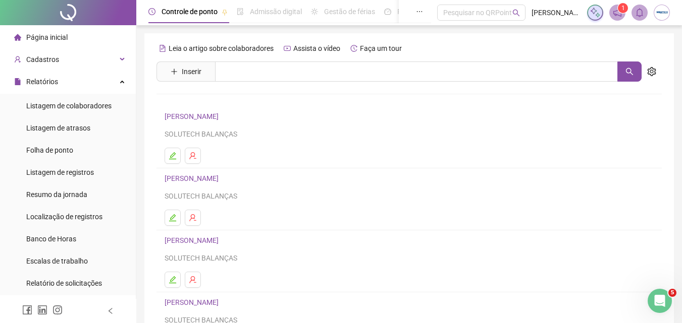
click at [99, 34] on li "Página inicial" at bounding box center [68, 37] width 132 height 20
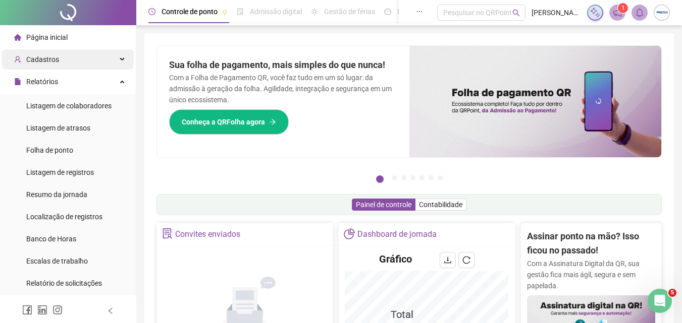
click at [82, 60] on div "Cadastros" at bounding box center [68, 59] width 132 height 20
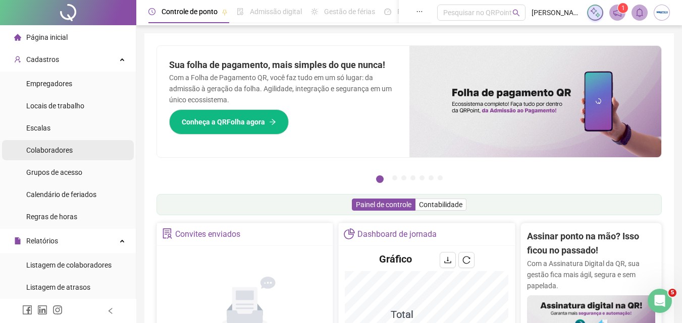
click at [48, 155] on div "Colaboradores" at bounding box center [49, 150] width 46 height 20
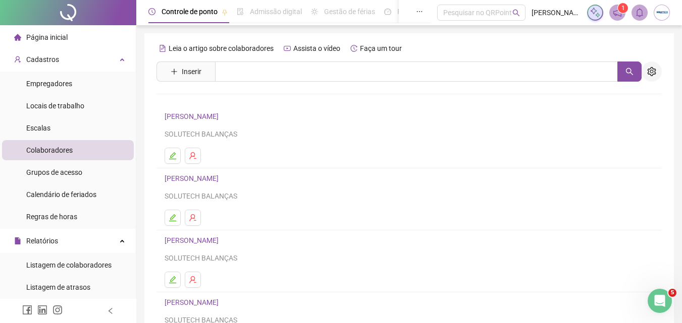
click at [653, 76] on icon "setting" at bounding box center [651, 71] width 9 height 9
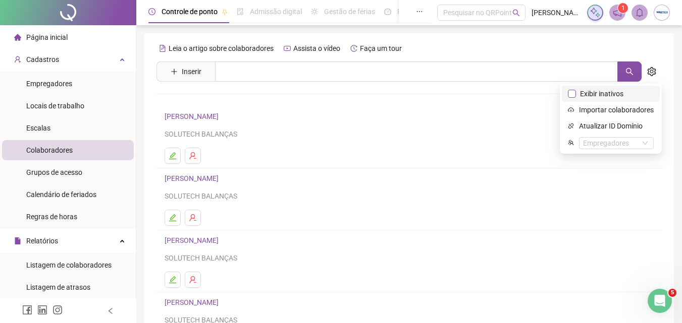
click at [603, 96] on span "Exibir inativos" at bounding box center [601, 93] width 51 height 11
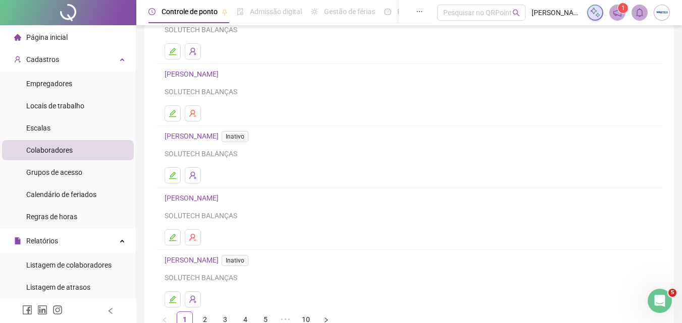
scroll to position [164, 0]
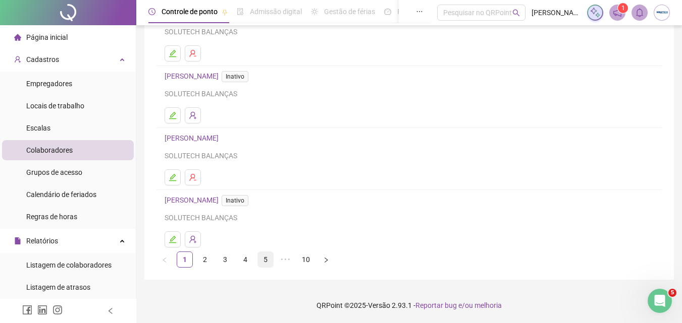
click at [270, 258] on link "5" at bounding box center [265, 259] width 15 height 15
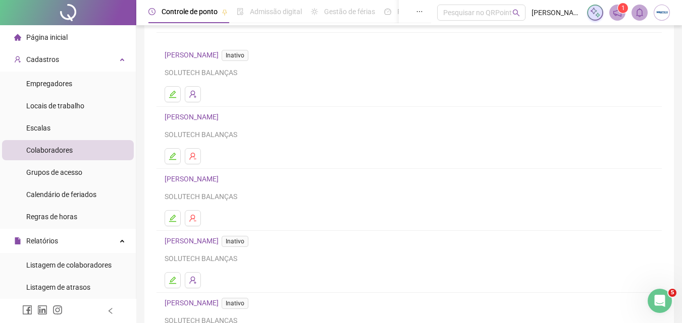
scroll to position [151, 0]
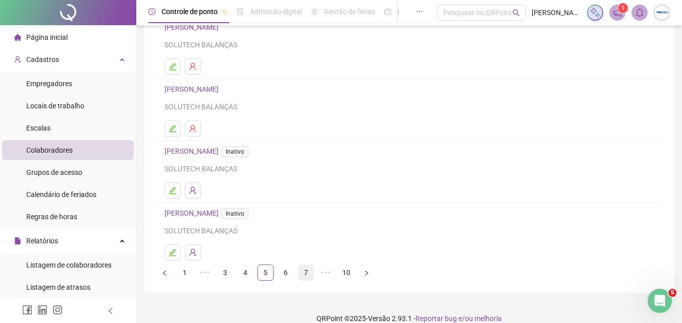
click at [304, 275] on link "7" at bounding box center [305, 272] width 15 height 15
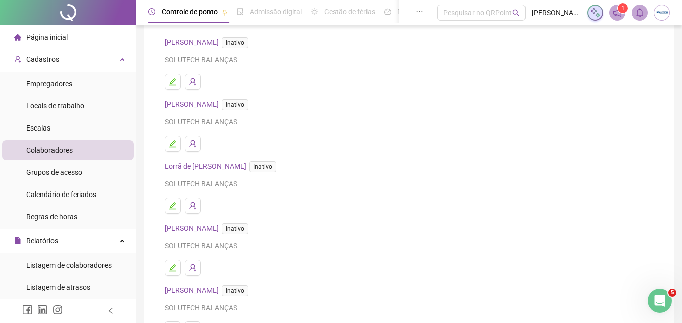
scroll to position [164, 0]
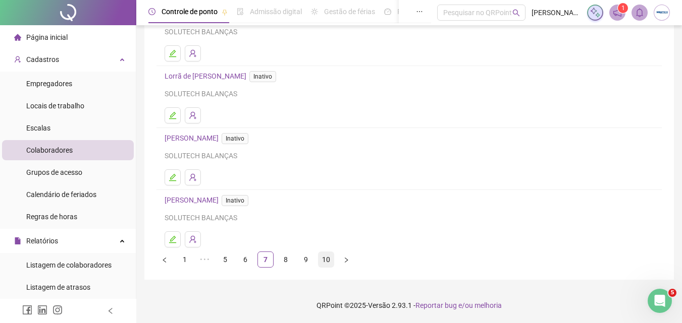
click at [321, 256] on link "10" at bounding box center [325, 259] width 15 height 15
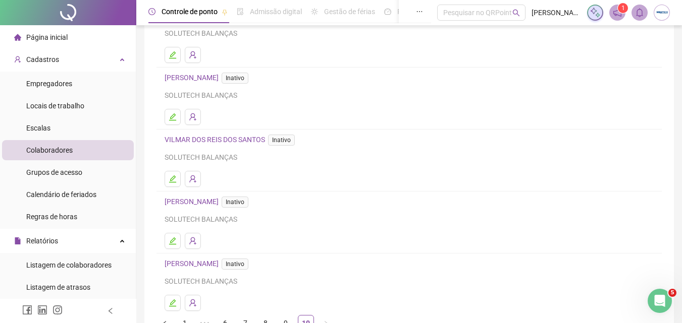
scroll to position [50, 0]
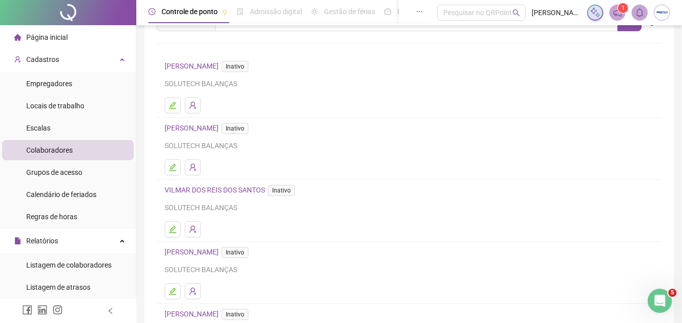
drag, startPoint x: 164, startPoint y: 131, endPoint x: 254, endPoint y: 130, distance: 90.3
click at [254, 130] on li "UILSON DA SILVA DE SOUZA Inativo SOLUTECH BALANÇAS" at bounding box center [408, 149] width 505 height 62
copy link "UILSON DA SILVA DE SOUZA"
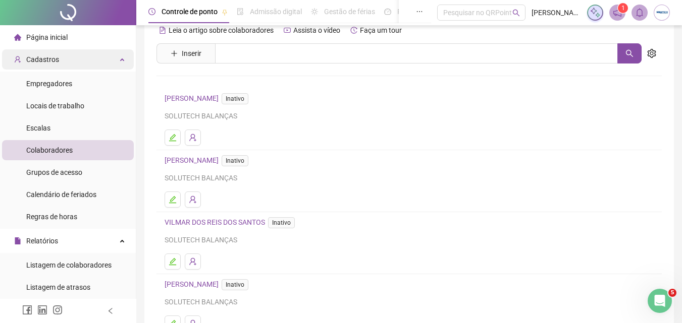
scroll to position [0, 0]
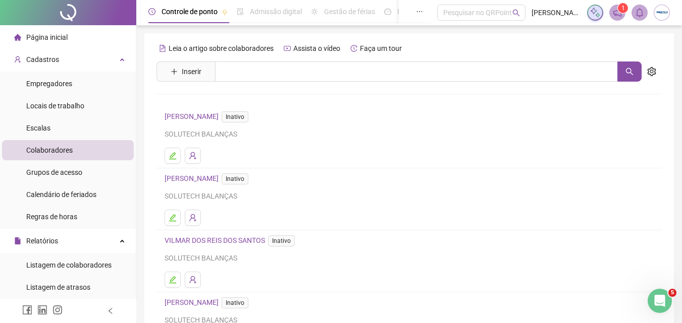
click at [76, 31] on li "Página inicial" at bounding box center [68, 37] width 132 height 20
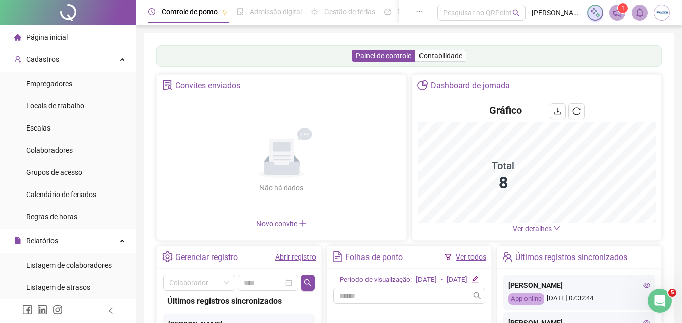
click at [301, 224] on icon "plus" at bounding box center [303, 223] width 8 height 8
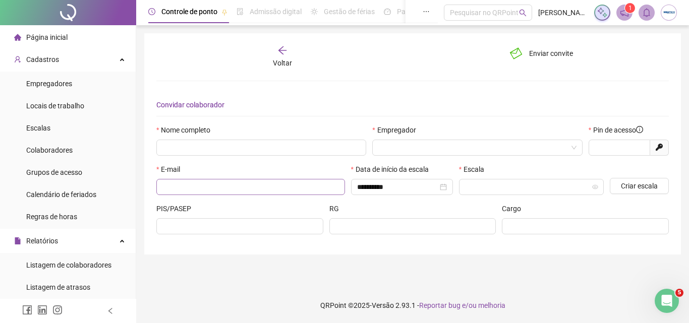
type input "*****"
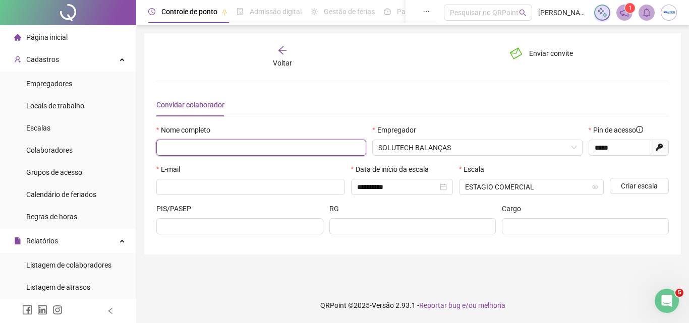
click at [218, 154] on input "text" at bounding box center [261, 148] width 210 height 16
paste input "**********"
type input "**********"
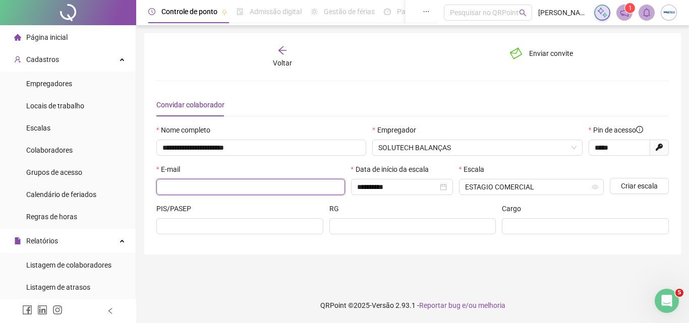
click at [256, 190] on input "text" at bounding box center [249, 187] width 175 height 11
click at [249, 189] on input "**********" at bounding box center [245, 187] width 167 height 11
type input "**********"
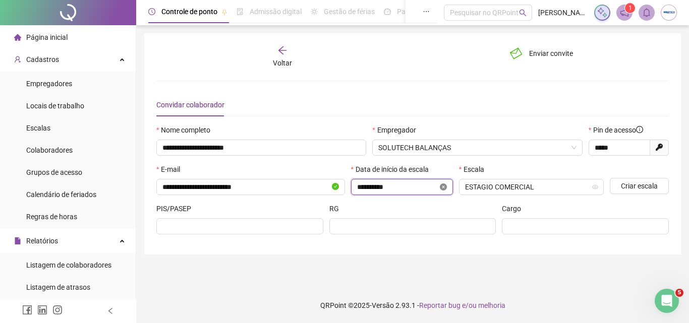
click at [444, 190] on icon "close-circle" at bounding box center [443, 187] width 7 height 7
click at [438, 190] on div at bounding box center [402, 187] width 90 height 11
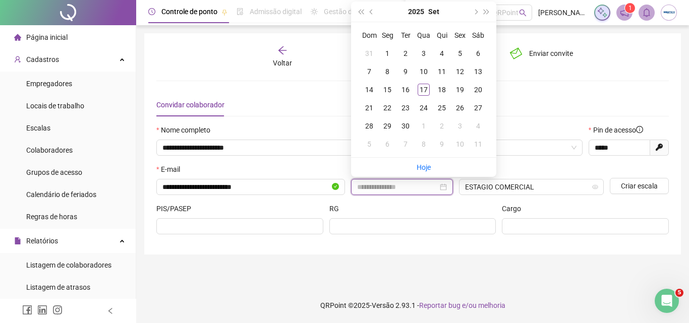
click at [430, 189] on input at bounding box center [397, 187] width 81 height 11
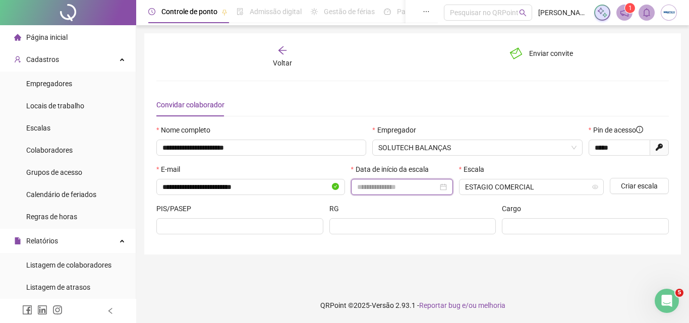
click at [388, 189] on input at bounding box center [397, 187] width 81 height 11
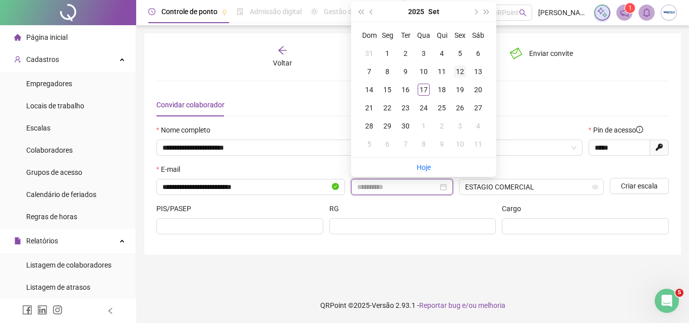
type input "**********"
click at [461, 79] on td "12" at bounding box center [460, 72] width 18 height 18
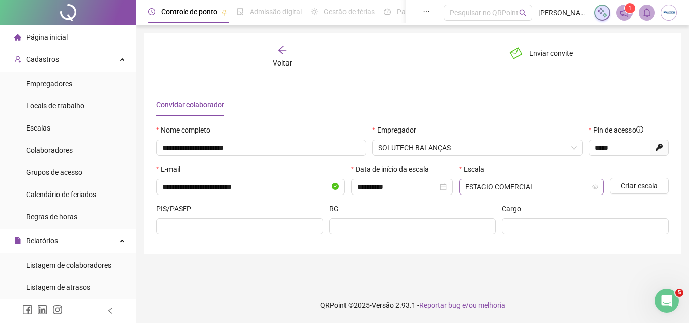
click at [542, 186] on span "ESTAGIO COMERCIAL" at bounding box center [531, 187] width 133 height 15
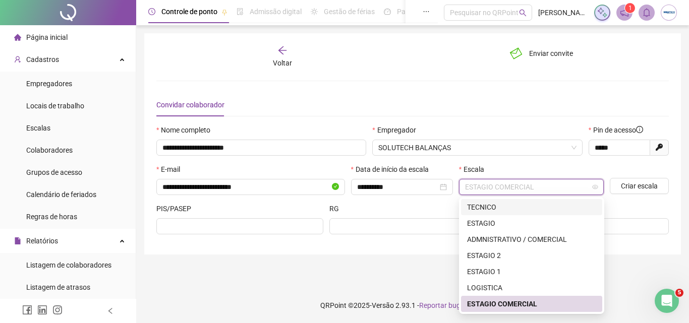
click at [497, 209] on div "TECNICO" at bounding box center [531, 207] width 129 height 11
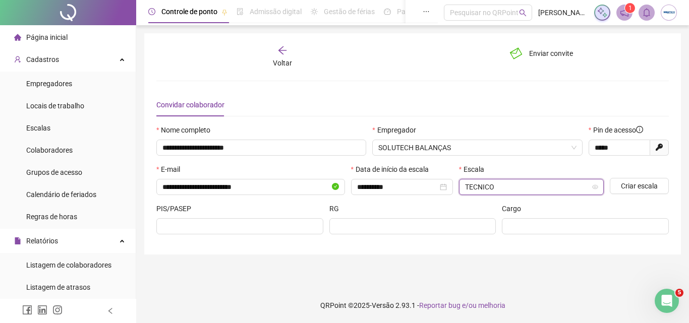
click at [563, 211] on div "Cargo" at bounding box center [585, 210] width 167 height 15
click at [506, 51] on button "Enviar convite" at bounding box center [541, 53] width 77 height 16
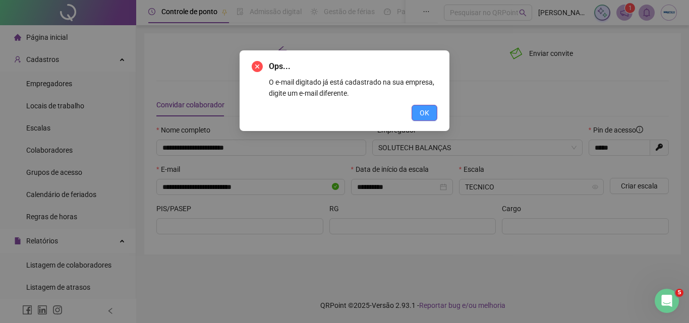
click at [417, 117] on button "OK" at bounding box center [425, 113] width 26 height 16
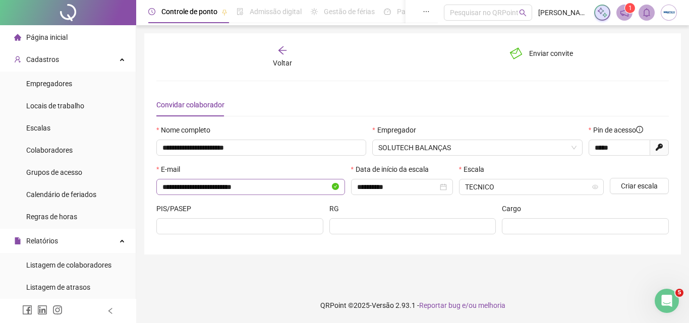
click at [244, 193] on span "**********" at bounding box center [250, 187] width 189 height 16
click at [245, 181] on span "**********" at bounding box center [250, 187] width 189 height 16
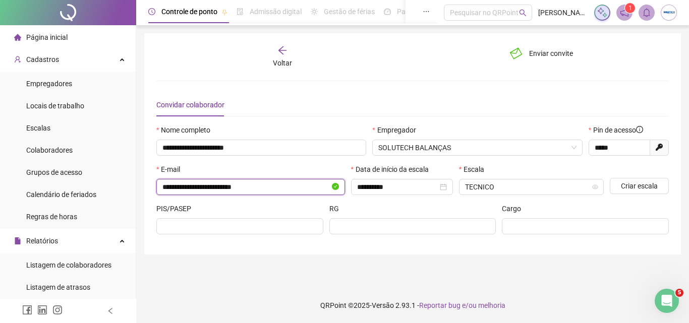
click at [246, 184] on input "**********" at bounding box center [245, 187] width 167 height 11
click at [258, 55] on div "Voltar" at bounding box center [282, 56] width 79 height 23
